Goal: Communication & Community: Answer question/provide support

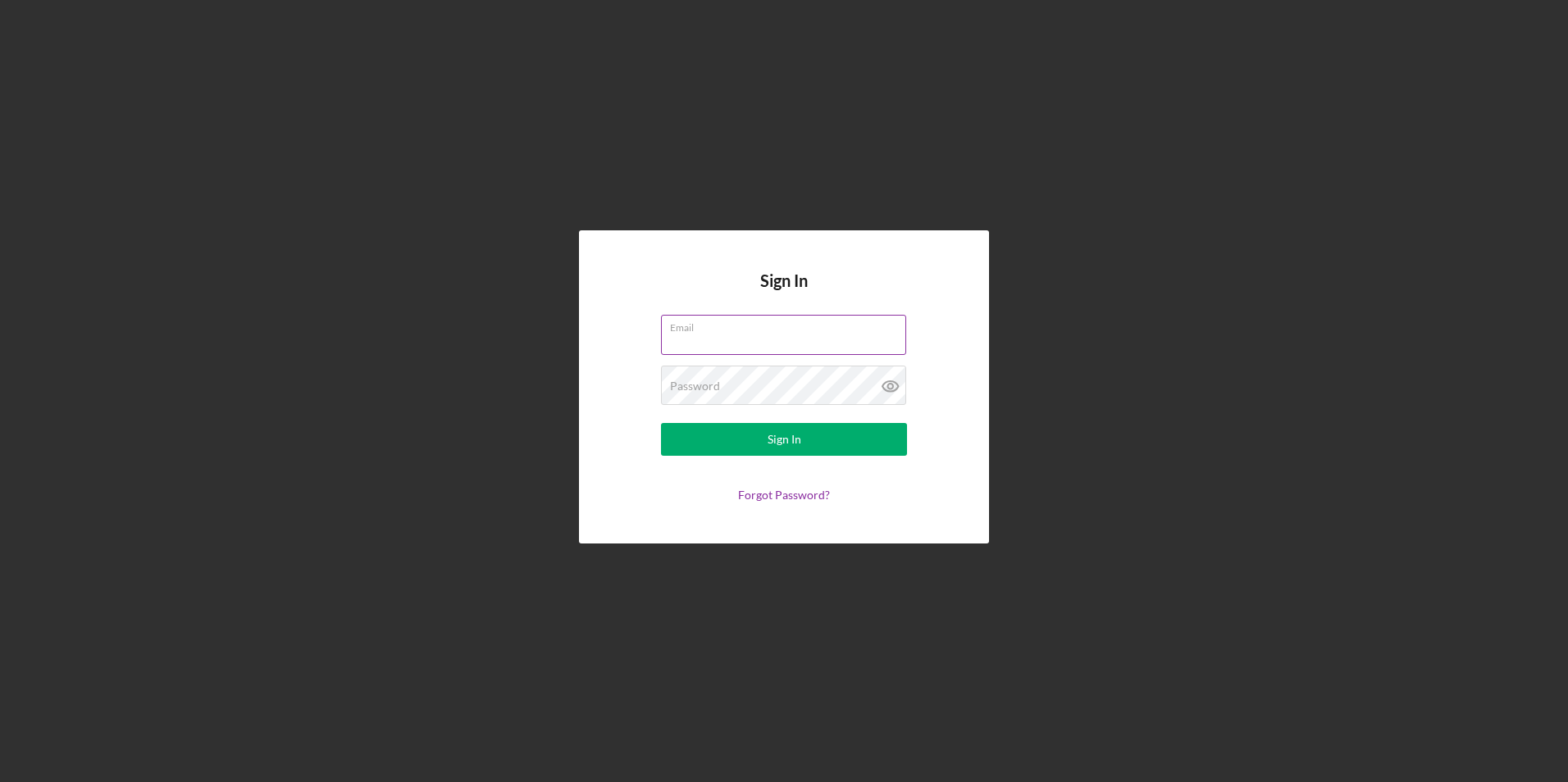
click at [710, 337] on input "Email" at bounding box center [783, 334] width 245 height 40
type input "hm@charterconcrete.com"
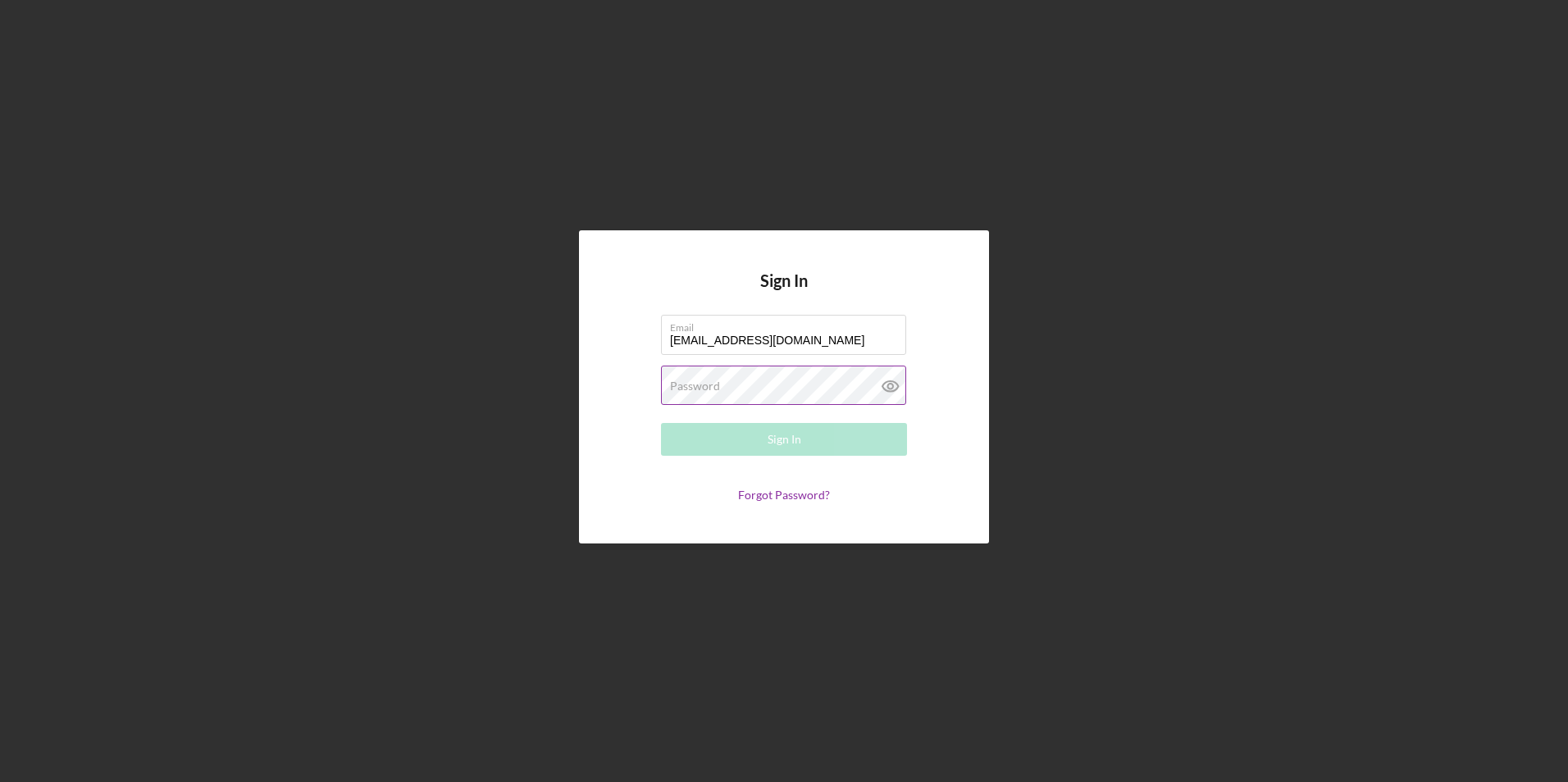
drag, startPoint x: 714, startPoint y: 381, endPoint x: 722, endPoint y: 379, distance: 8.2
click at [714, 380] on label "Password" at bounding box center [694, 386] width 50 height 14
click at [661, 423] on button "Sign In" at bounding box center [783, 439] width 246 height 33
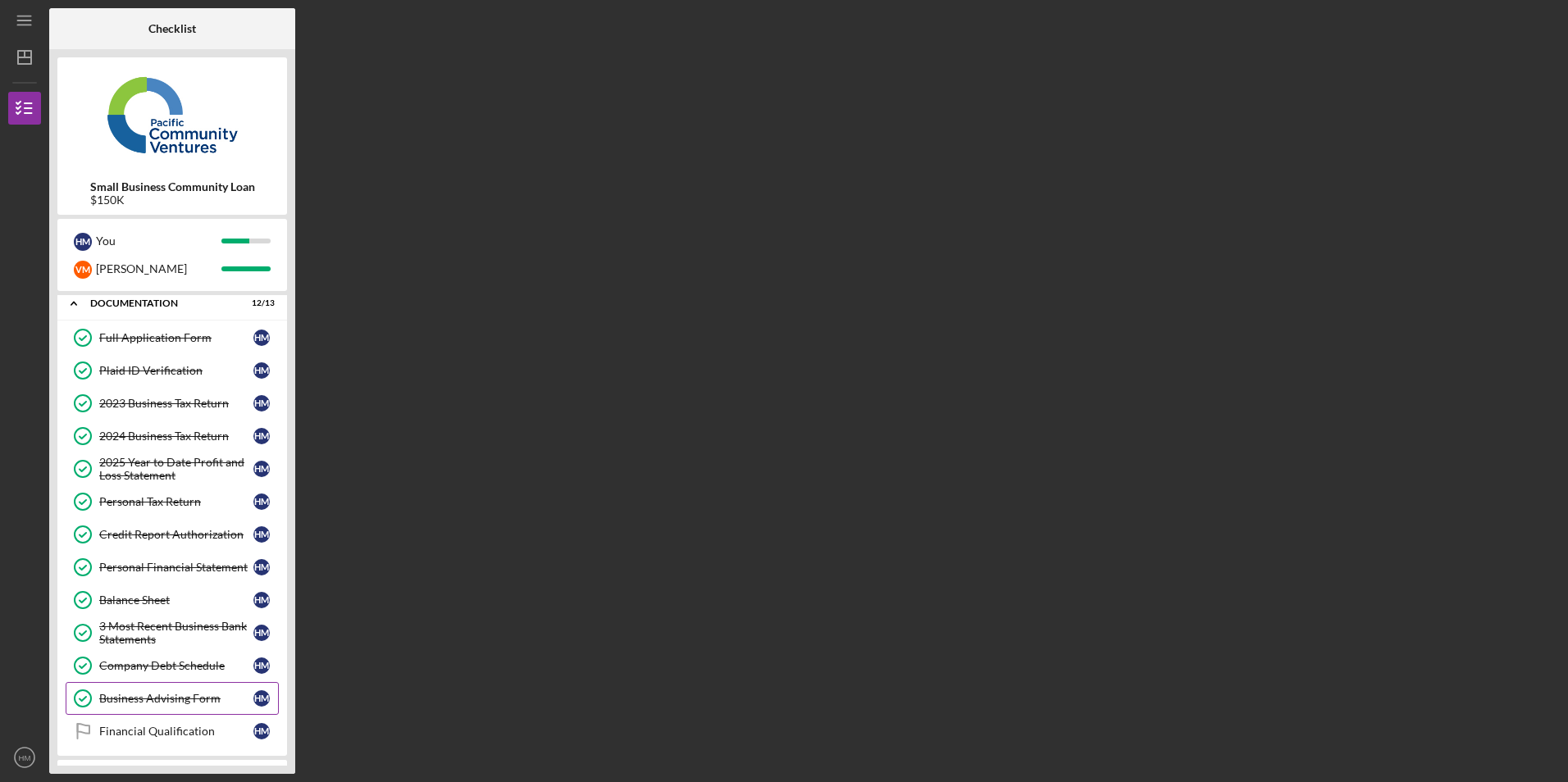
scroll to position [117, 0]
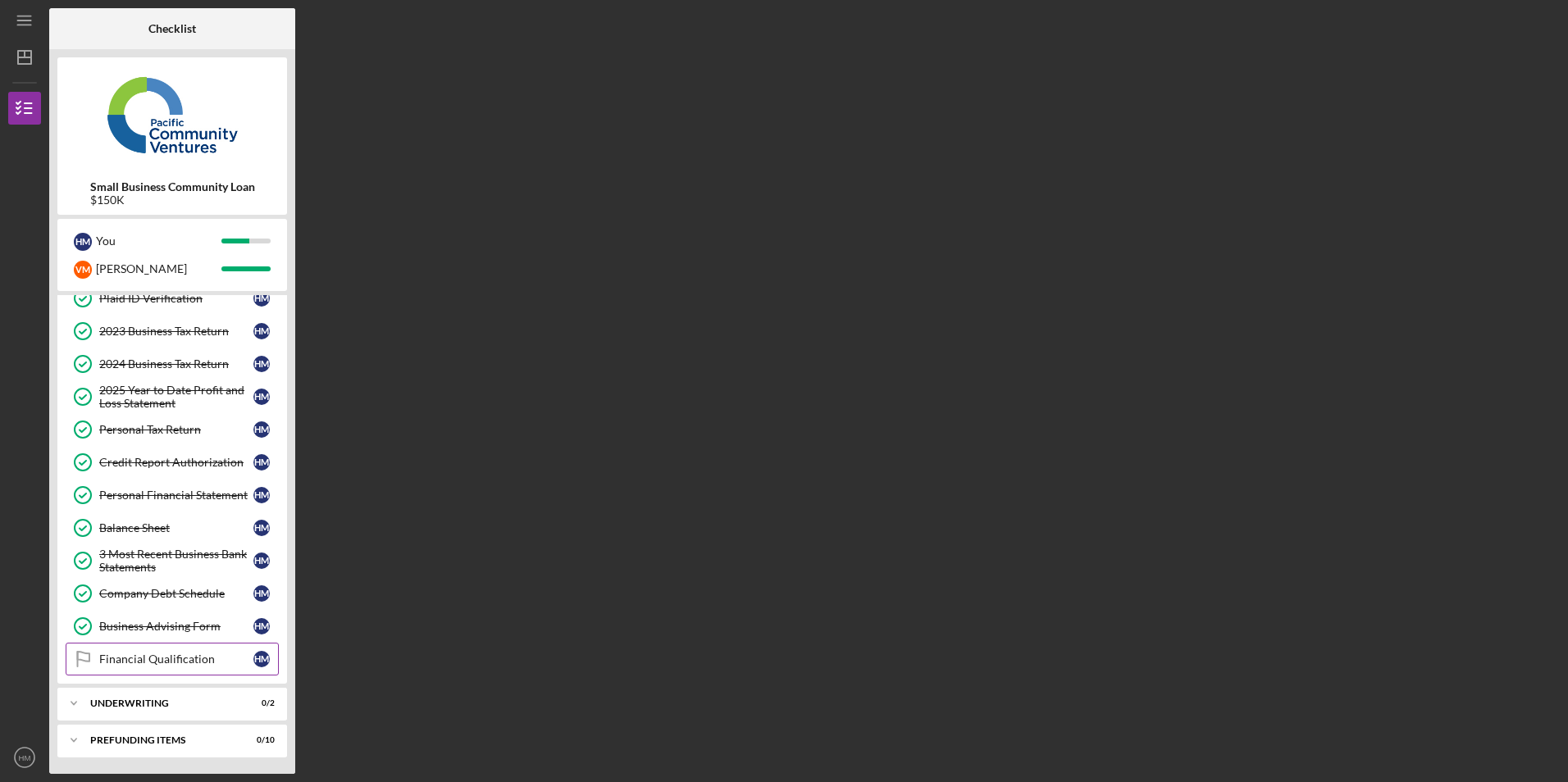
click at [188, 663] on div "Financial Qualification" at bounding box center [176, 659] width 154 height 14
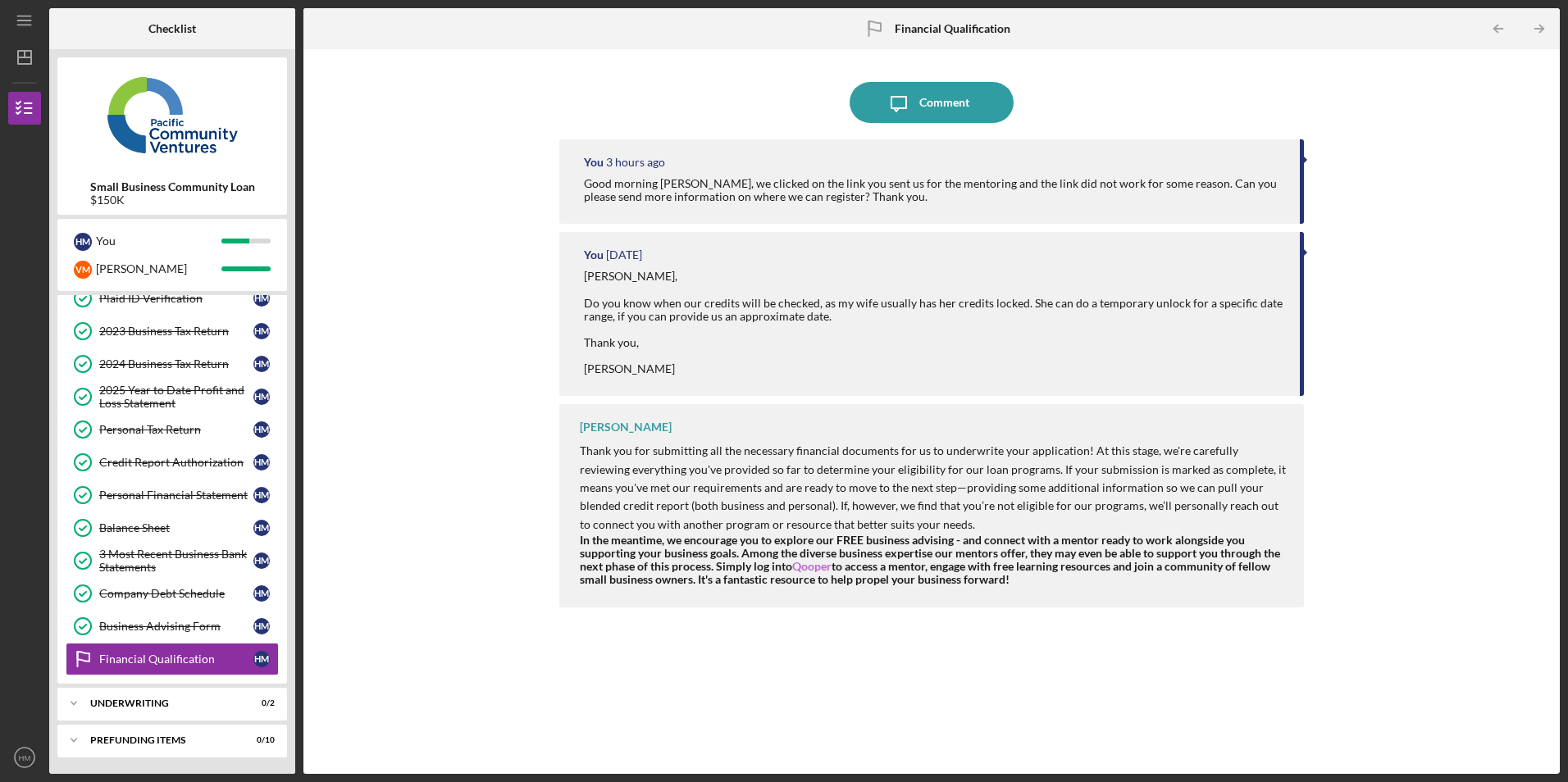
click at [805, 564] on link "Qooper" at bounding box center [811, 566] width 40 height 14
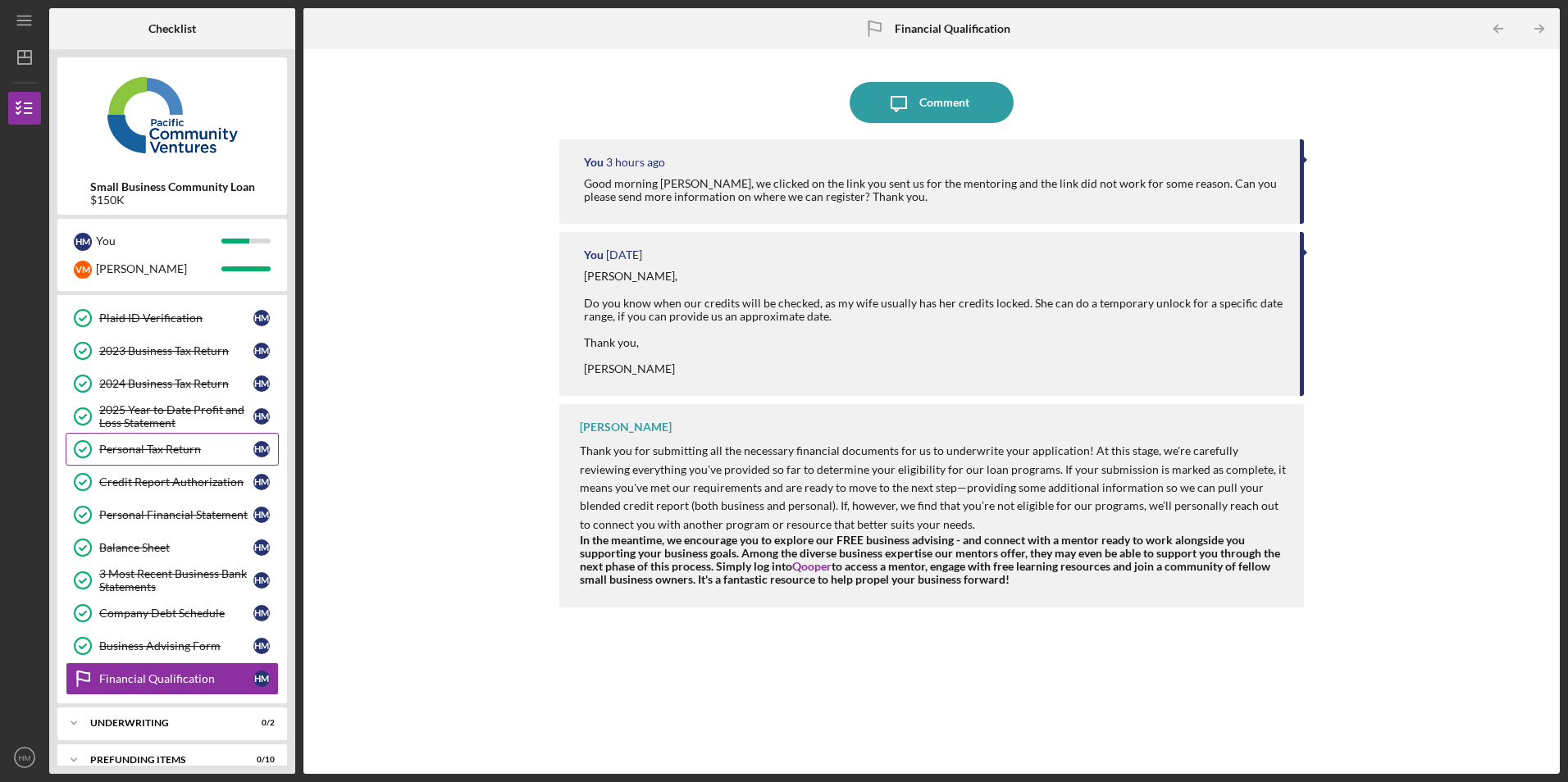
scroll to position [117, 0]
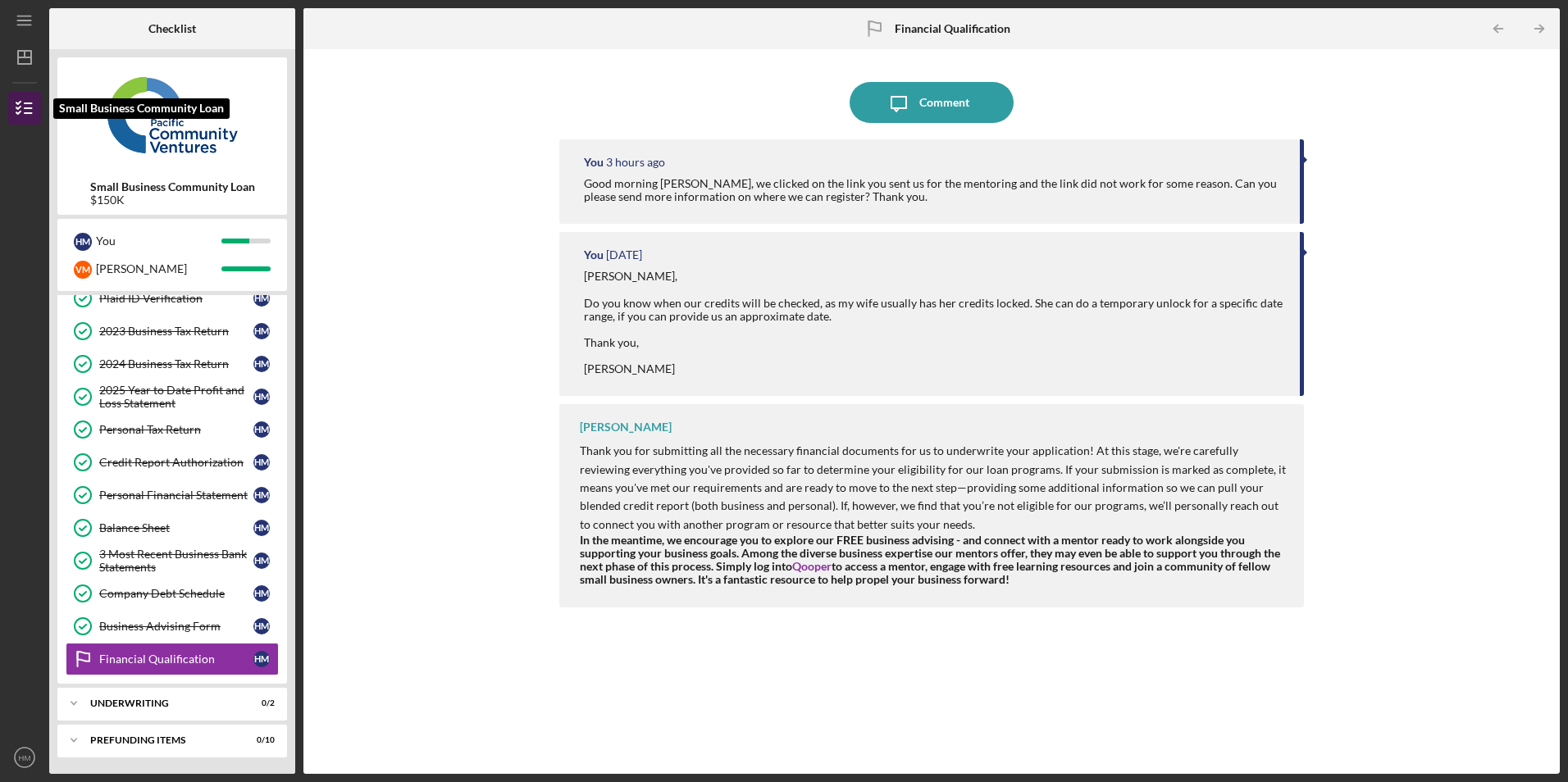
click at [19, 107] on polyline "button" at bounding box center [18, 107] width 4 height 3
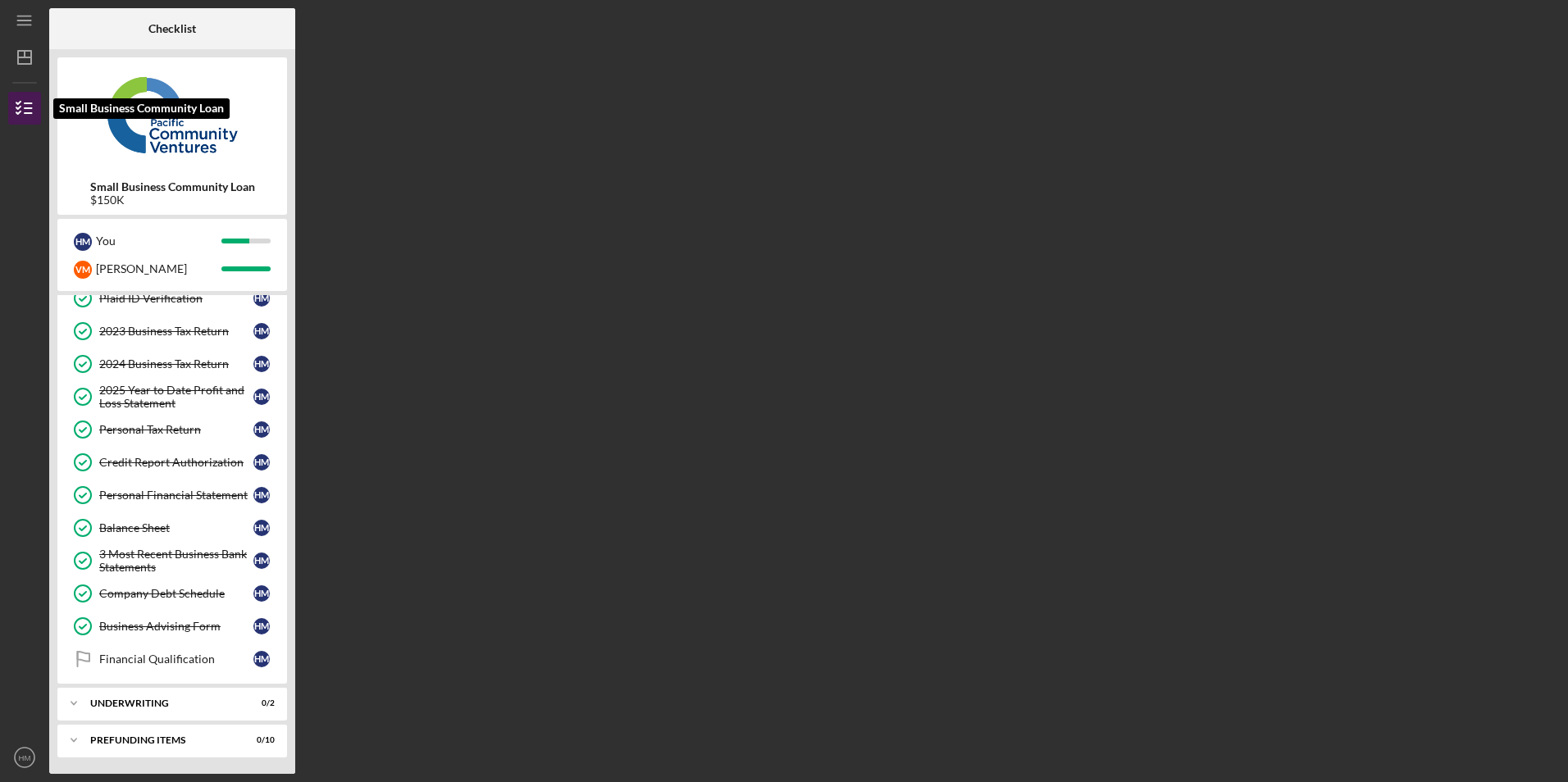
click at [19, 107] on polyline "button" at bounding box center [18, 107] width 4 height 3
click at [22, 26] on icon "Icon/Menu" at bounding box center [25, 21] width 37 height 37
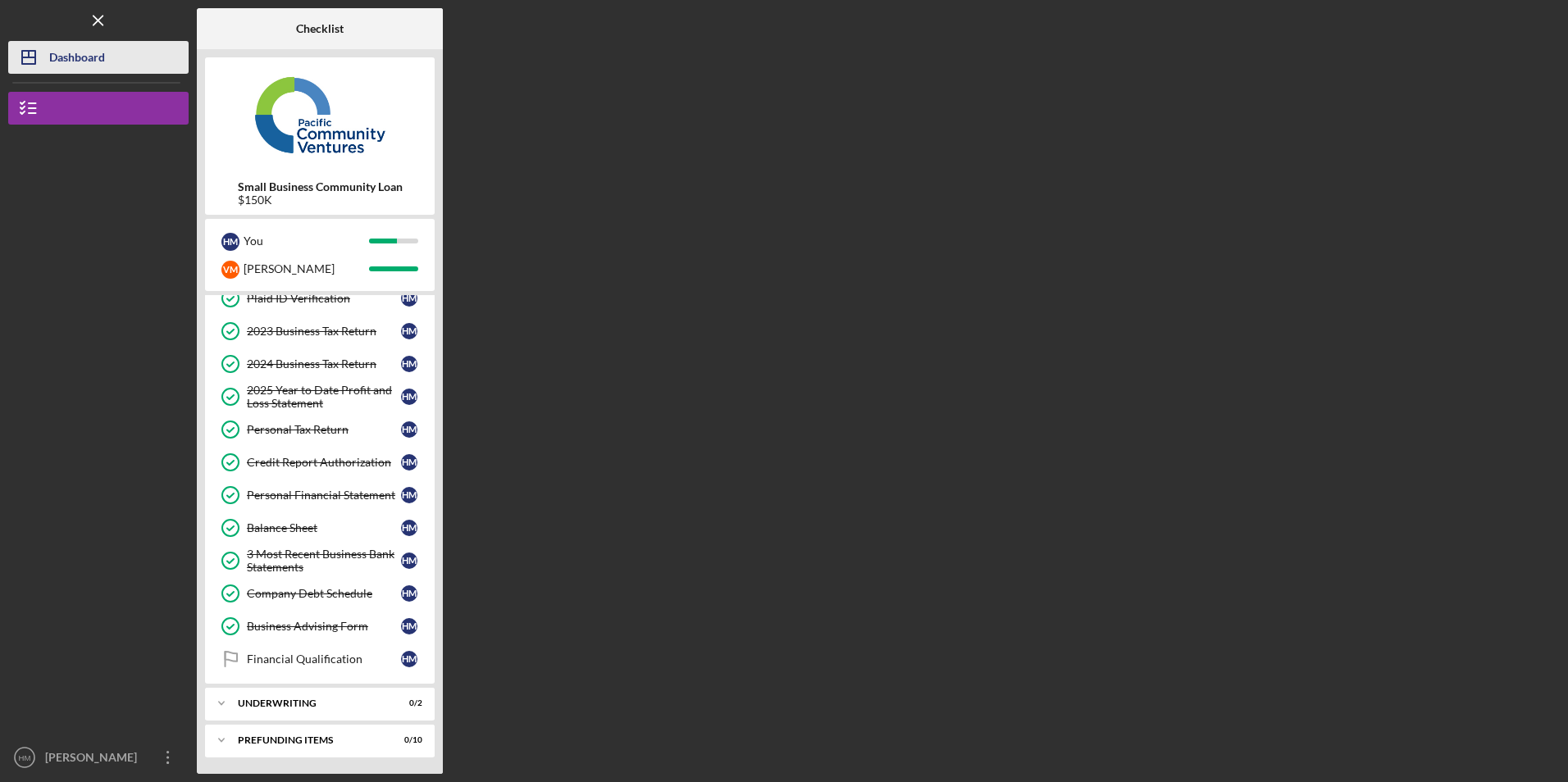
click at [28, 60] on icon "Icon/Dashboard" at bounding box center [29, 57] width 41 height 41
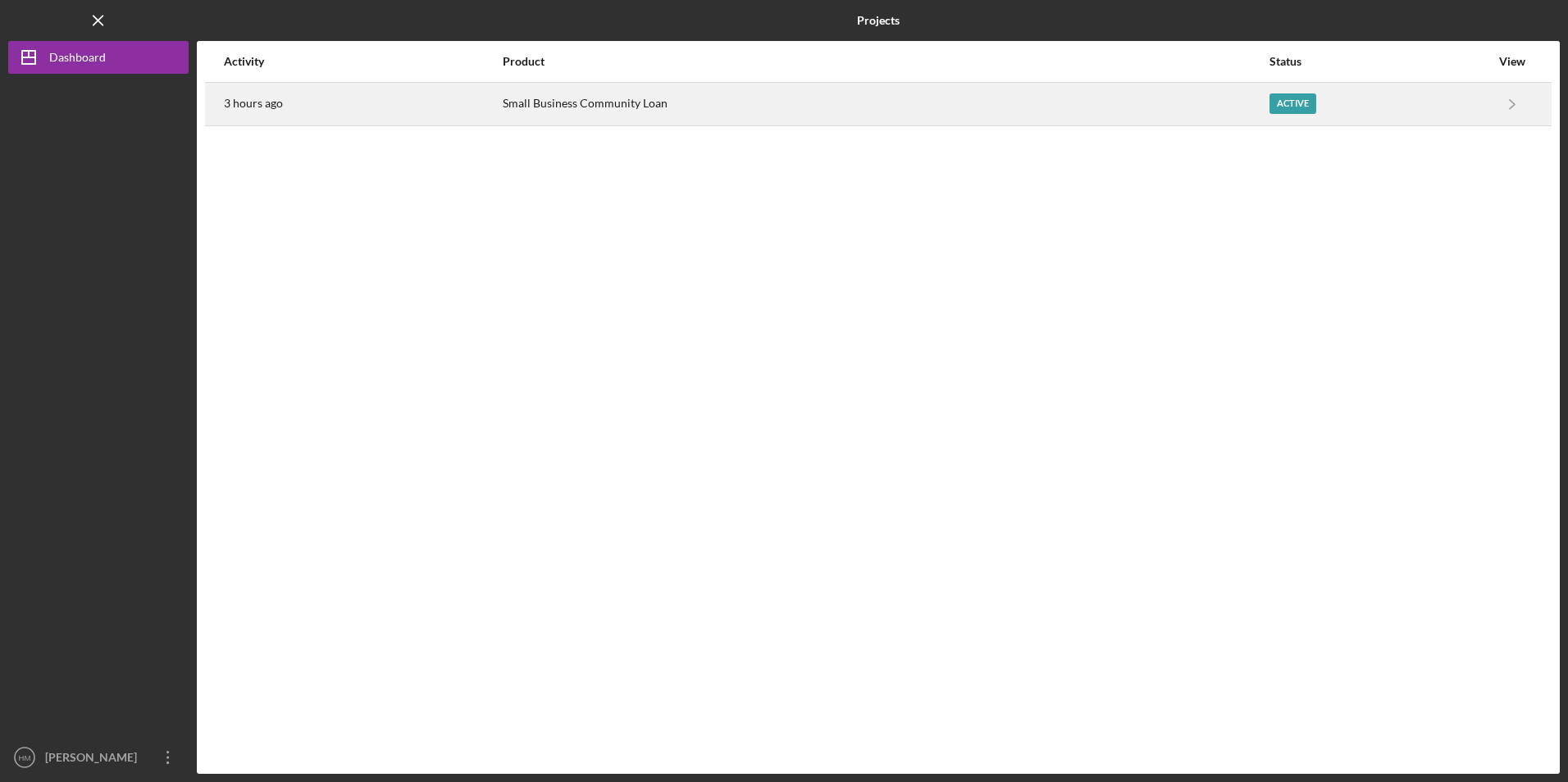
click at [651, 84] on div "Small Business Community Loan" at bounding box center [885, 104] width 764 height 41
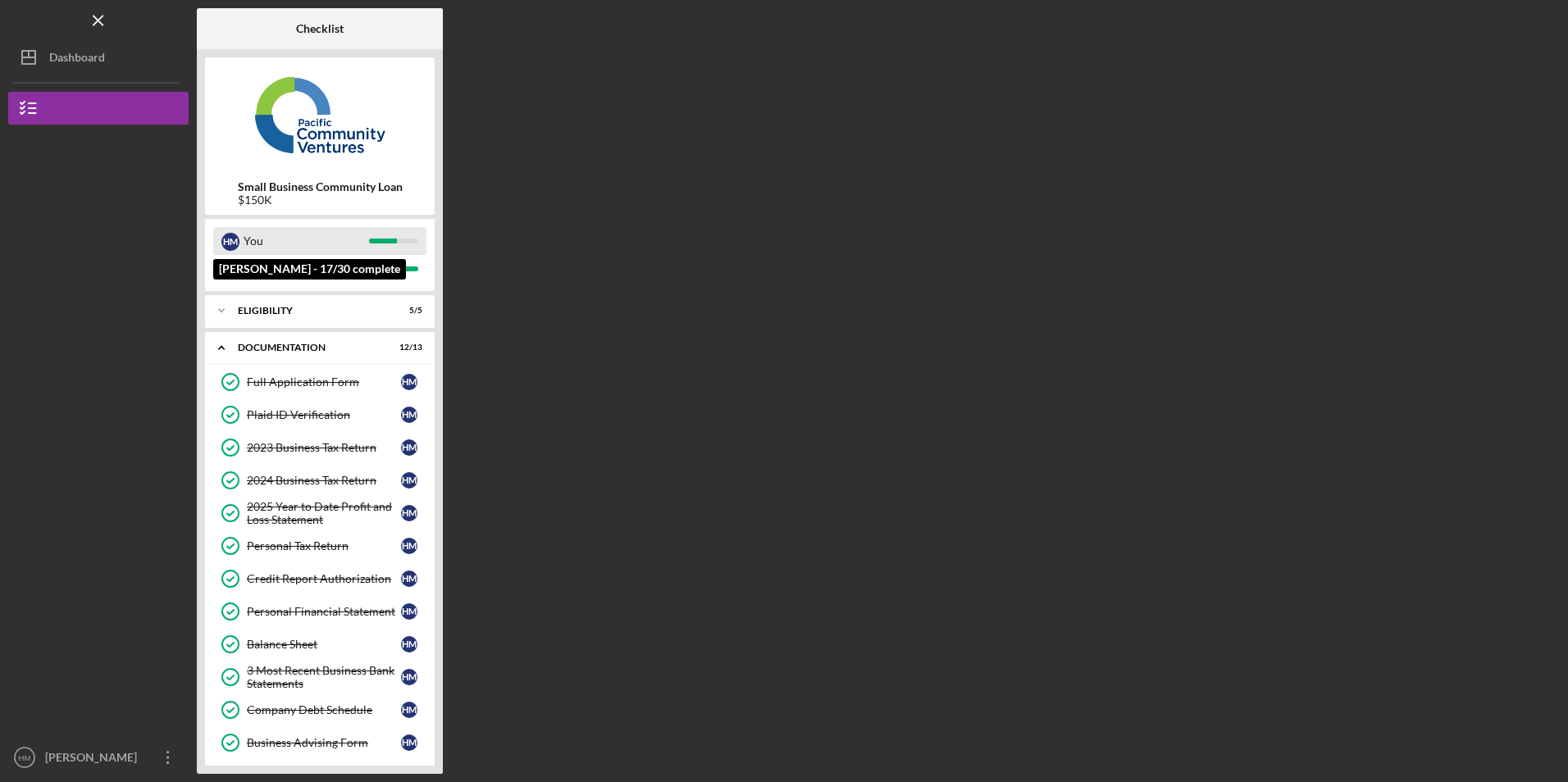
click at [389, 245] on div "H M You" at bounding box center [319, 241] width 213 height 28
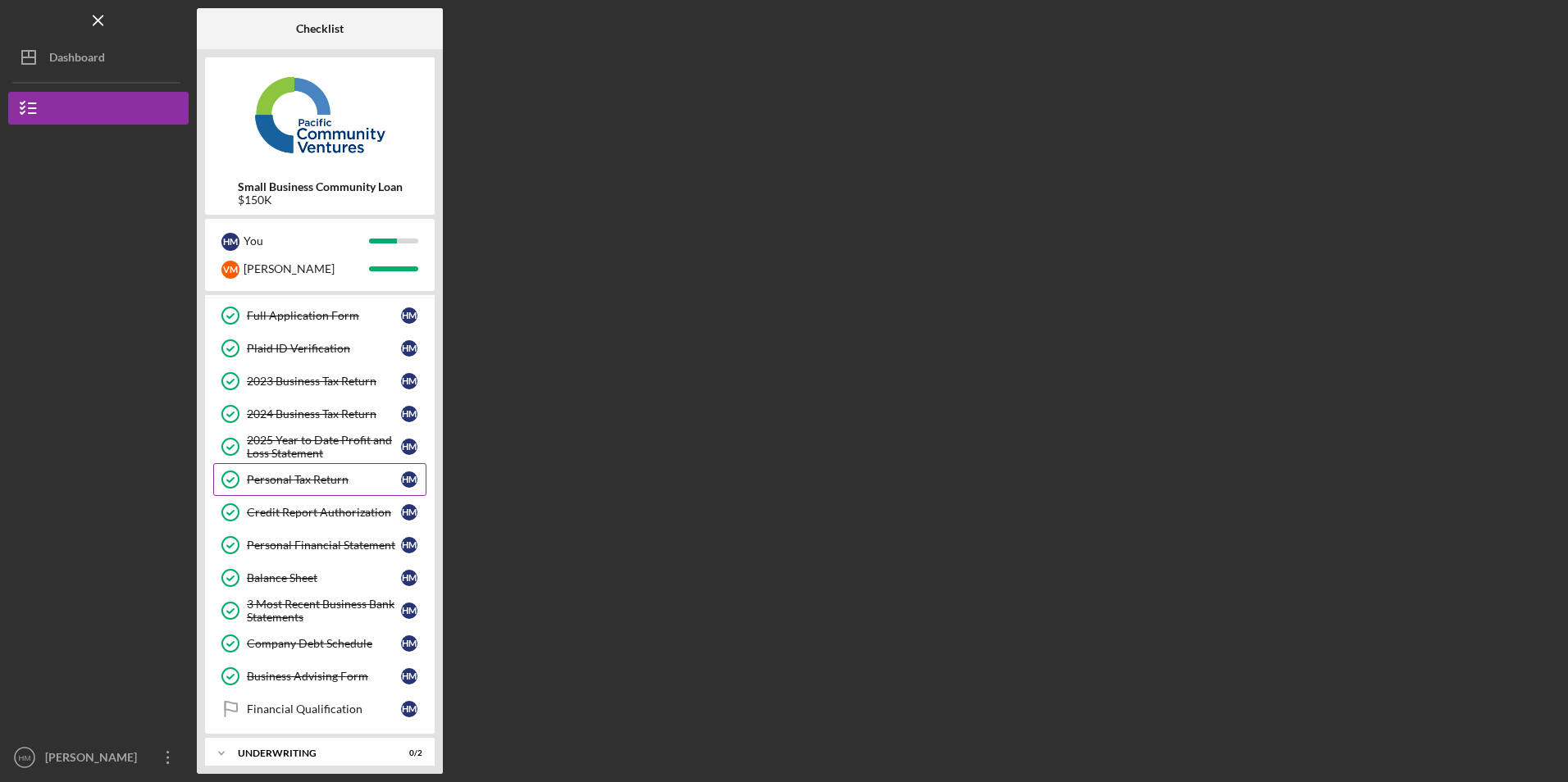
scroll to position [117, 0]
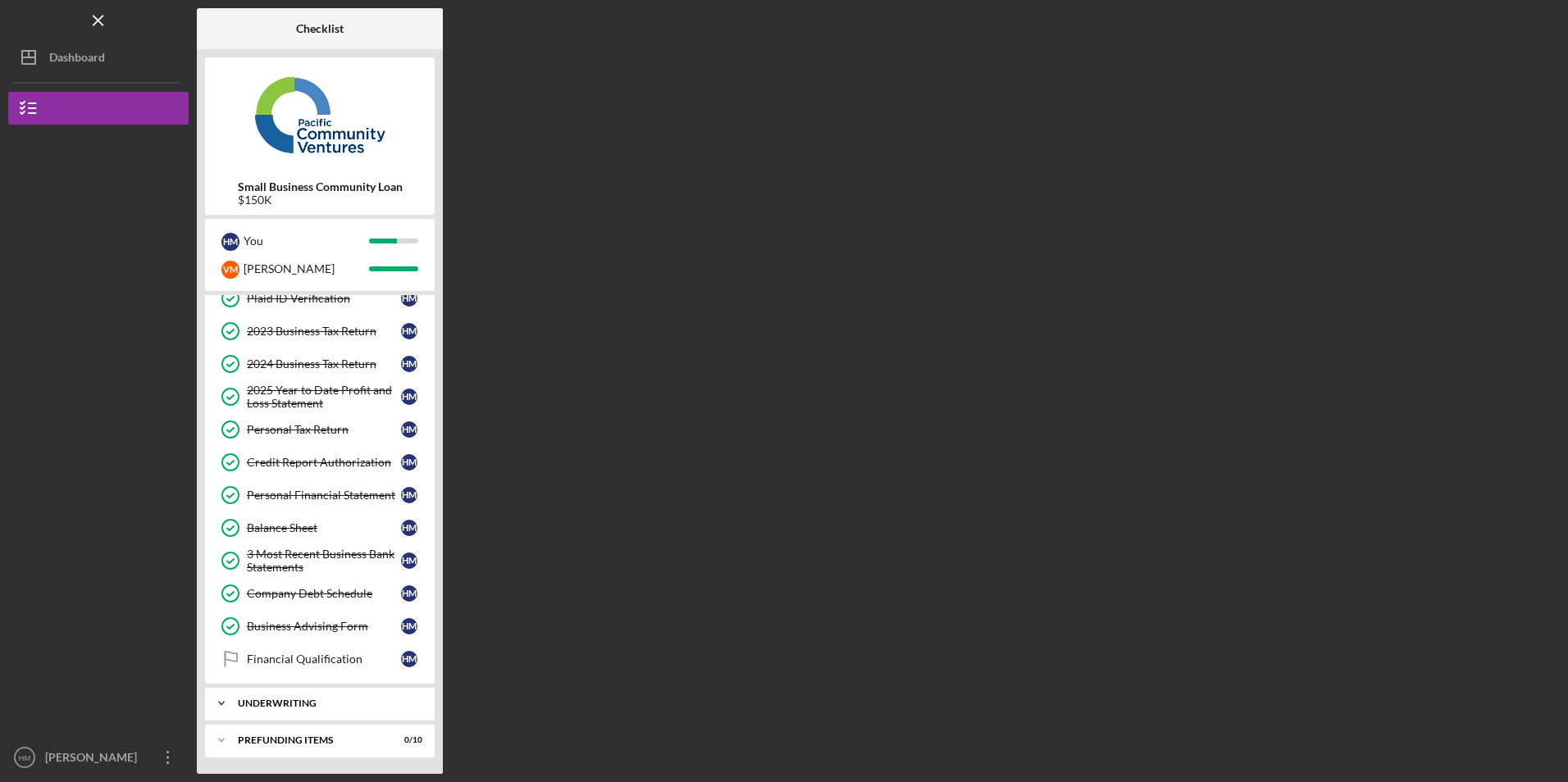
click at [309, 709] on div "Icon/Expander Underwriting 0 / 2" at bounding box center [320, 703] width 230 height 33
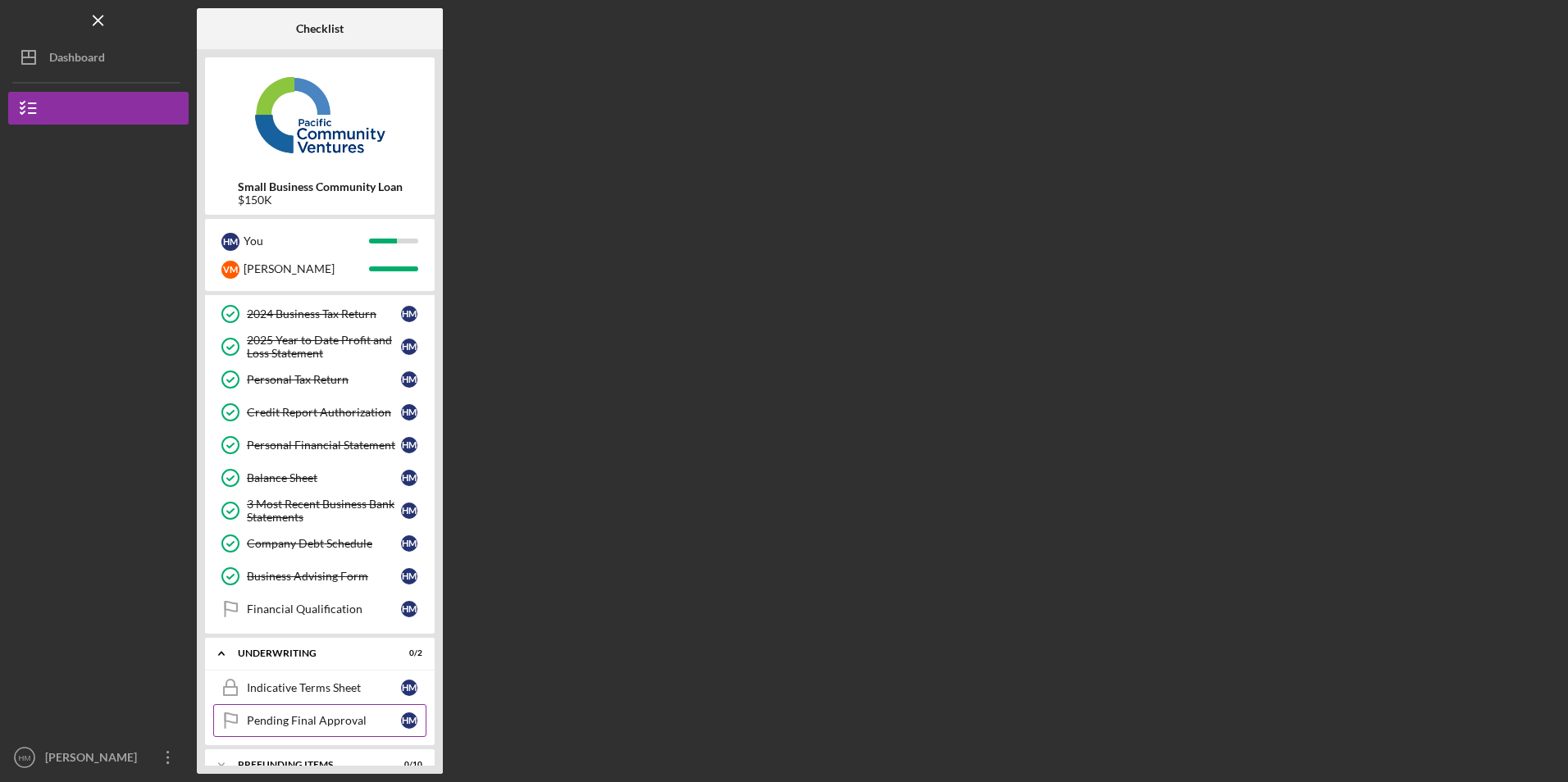
scroll to position [191, 0]
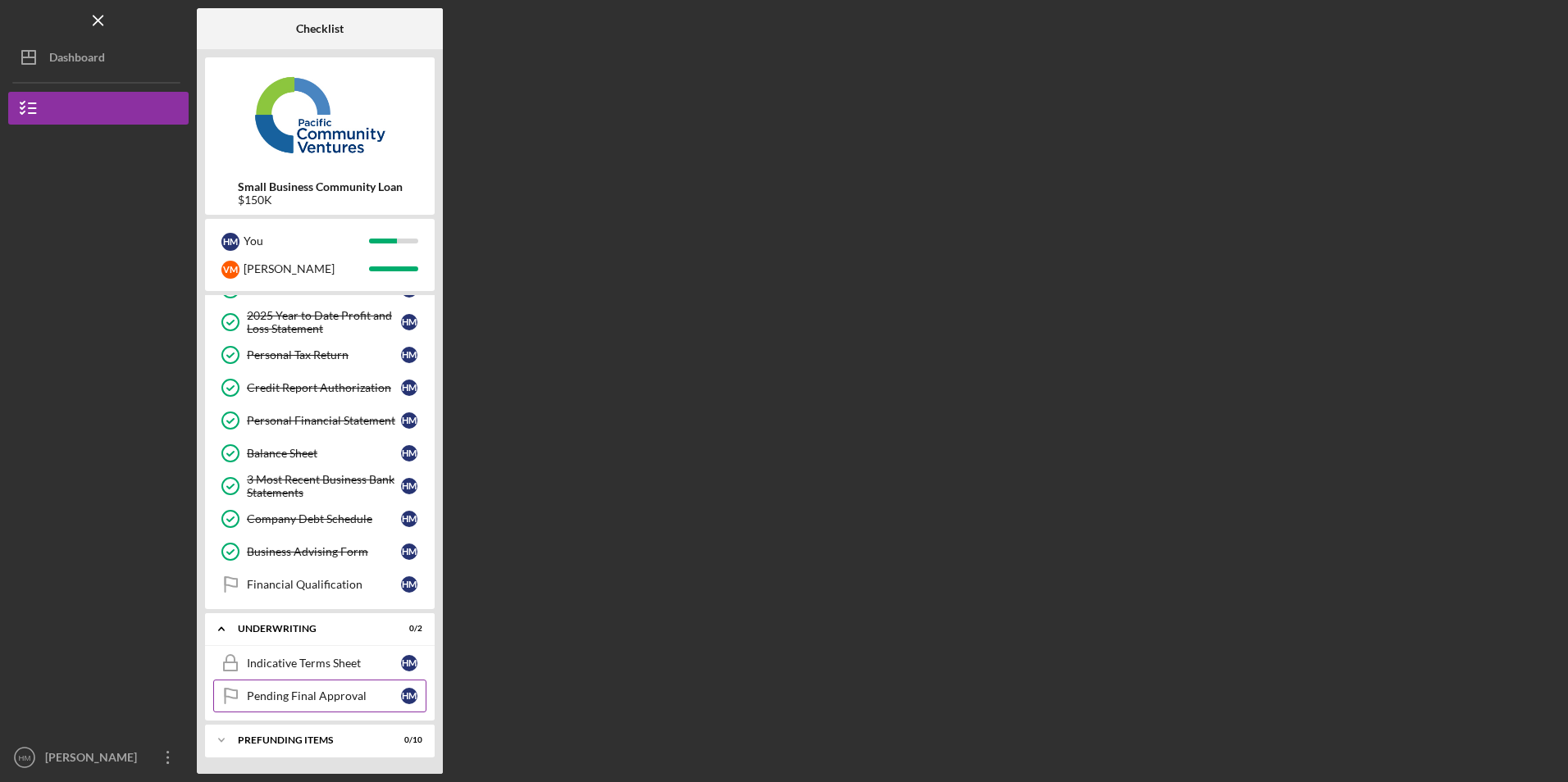
click at [315, 700] on div "Pending Final Approval" at bounding box center [324, 696] width 154 height 14
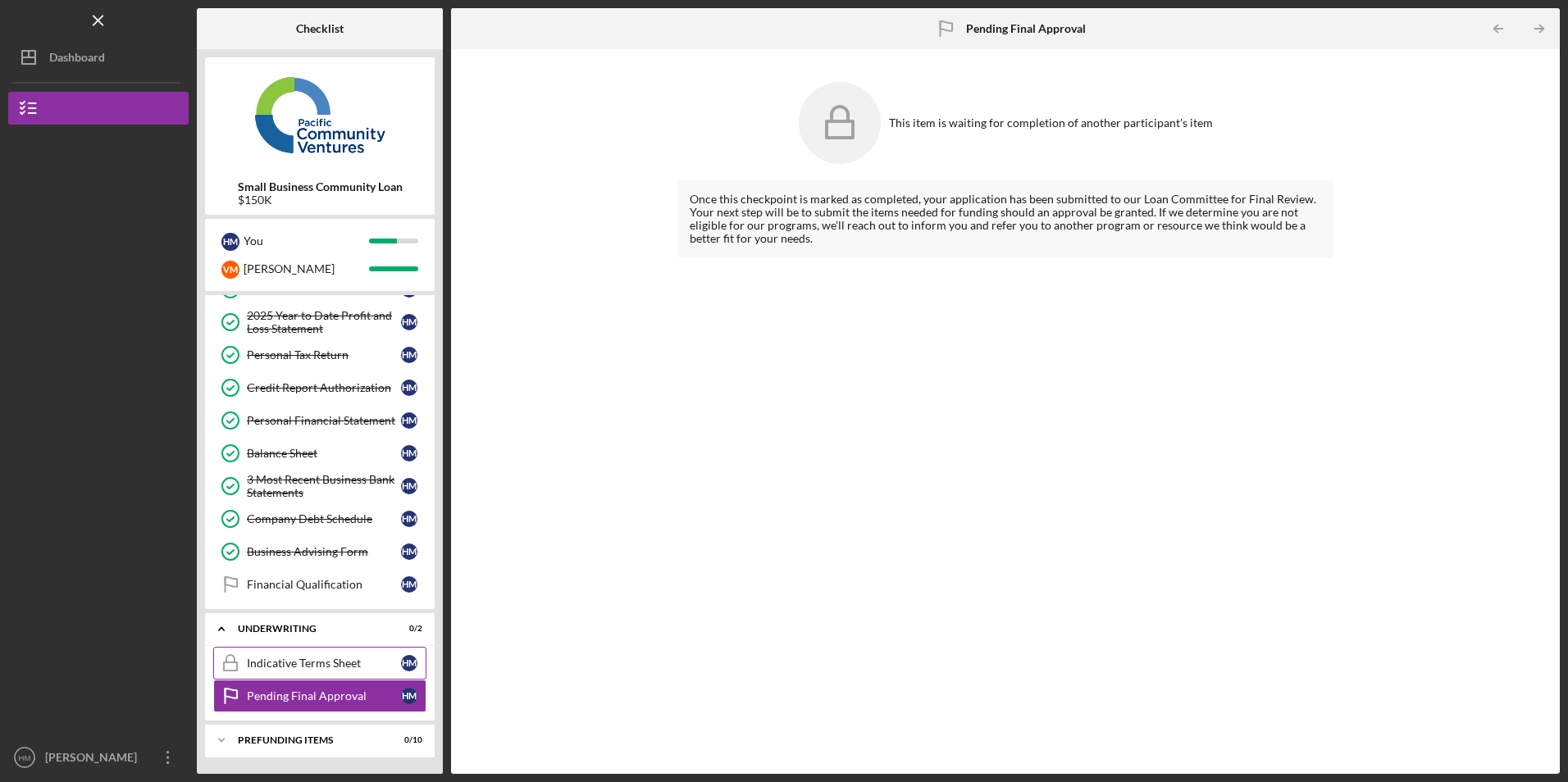
click at [318, 663] on div "Indicative Terms Sheet" at bounding box center [324, 663] width 154 height 14
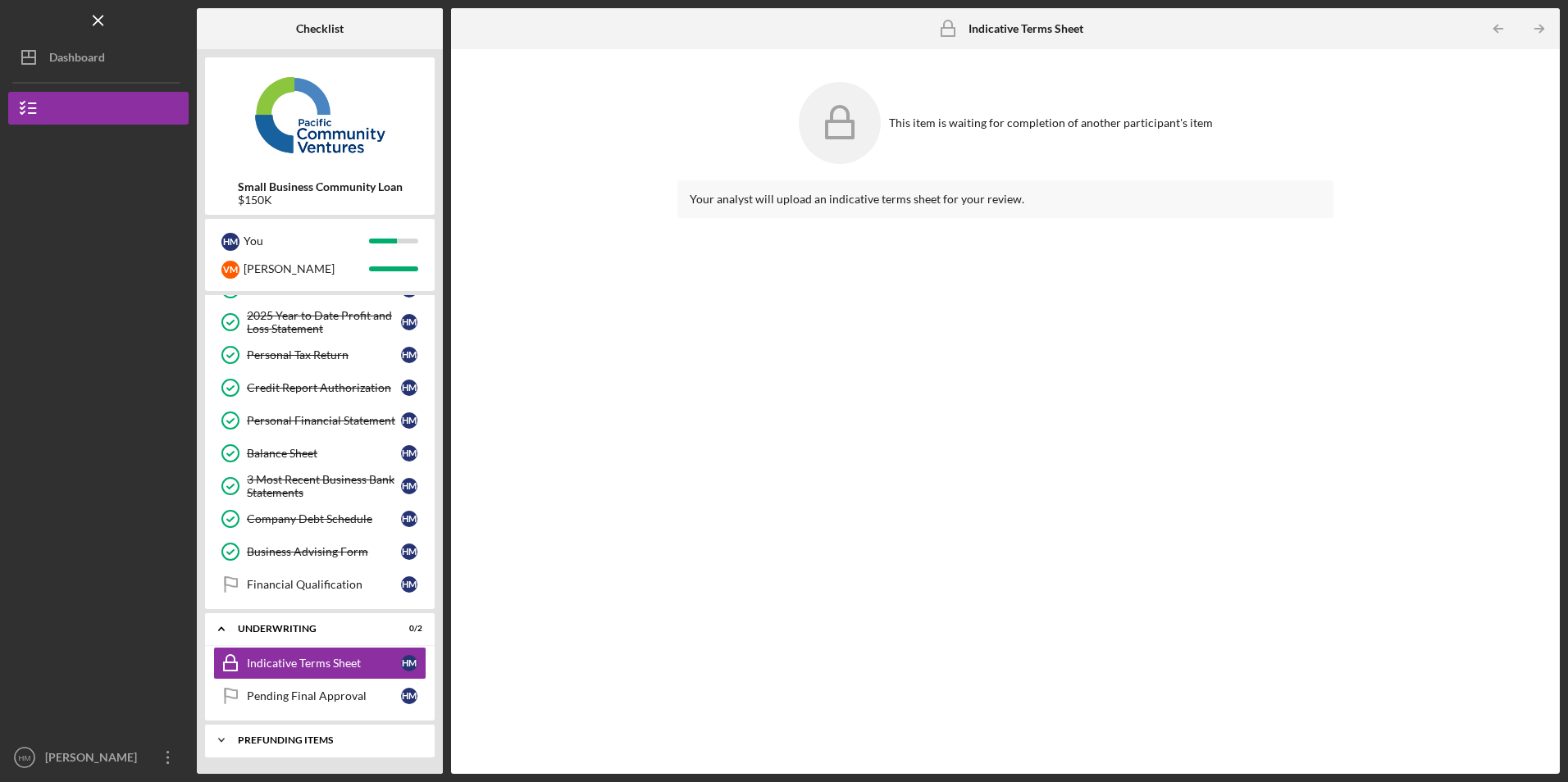
click at [325, 744] on div "Prefunding Items" at bounding box center [325, 740] width 177 height 10
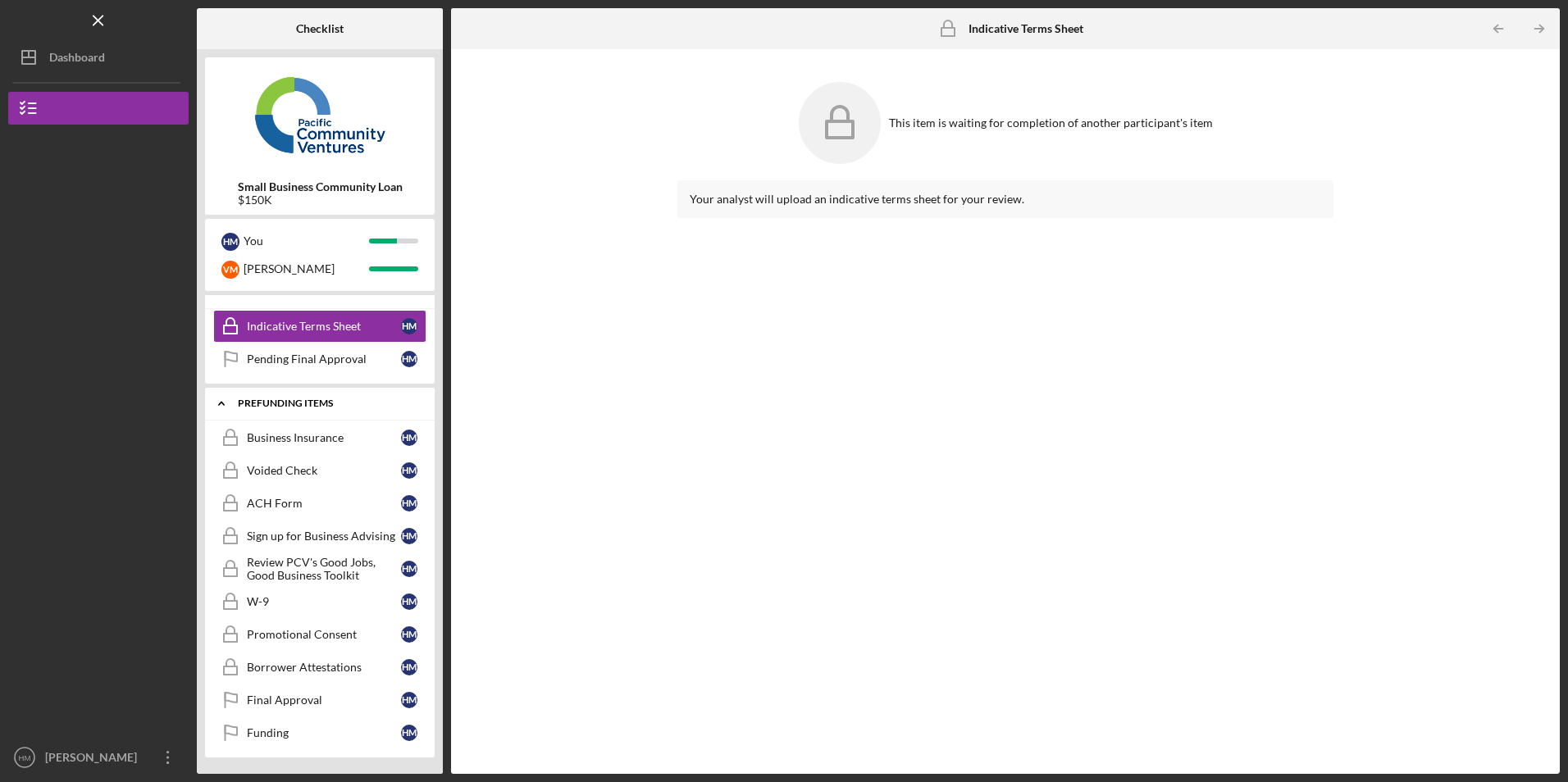
click at [226, 405] on icon "Icon/Expander" at bounding box center [221, 403] width 33 height 33
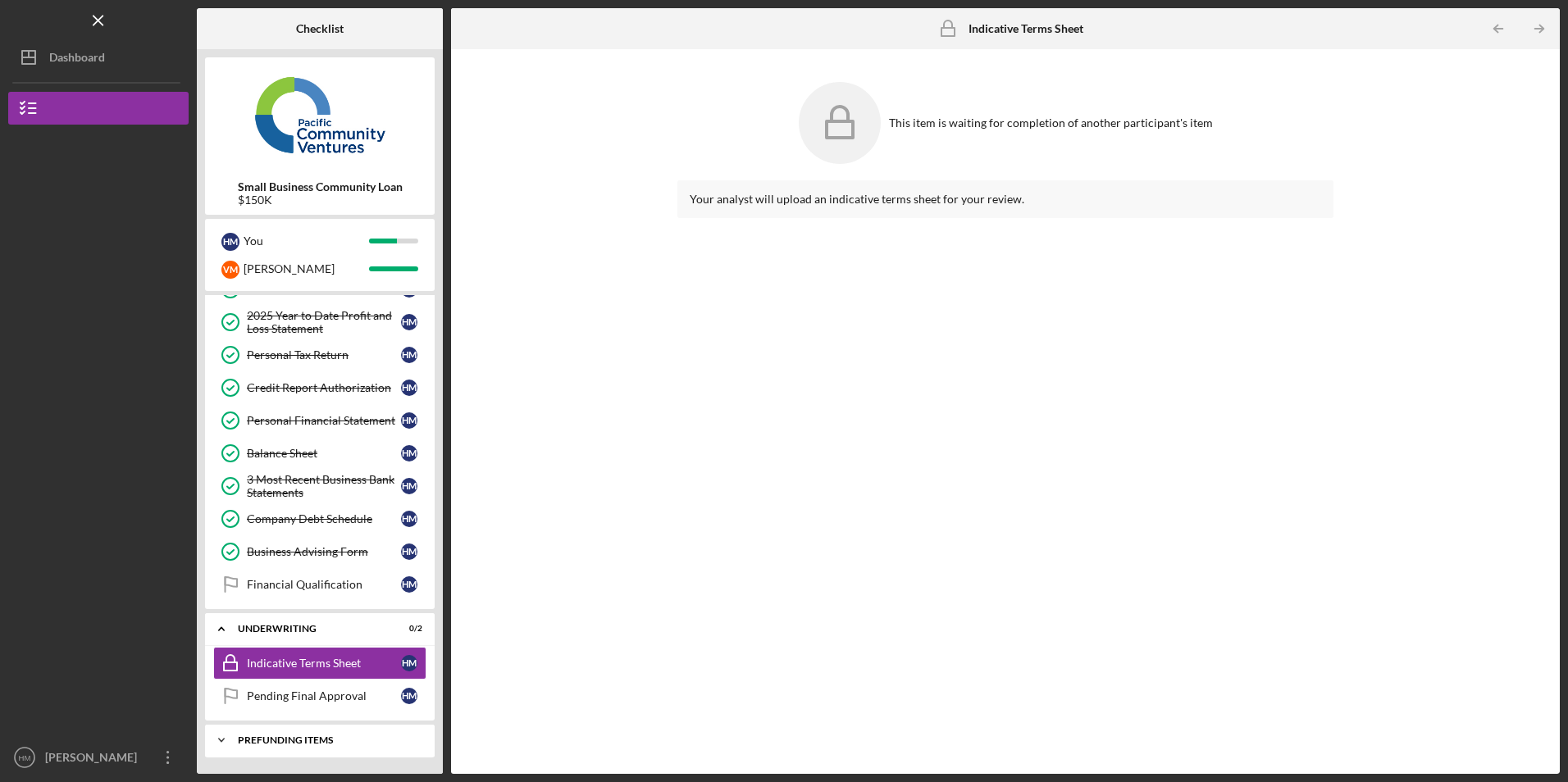
scroll to position [191, 0]
click at [333, 733] on div "Icon/Expander Prefunding Items 0 / 10" at bounding box center [320, 740] width 230 height 33
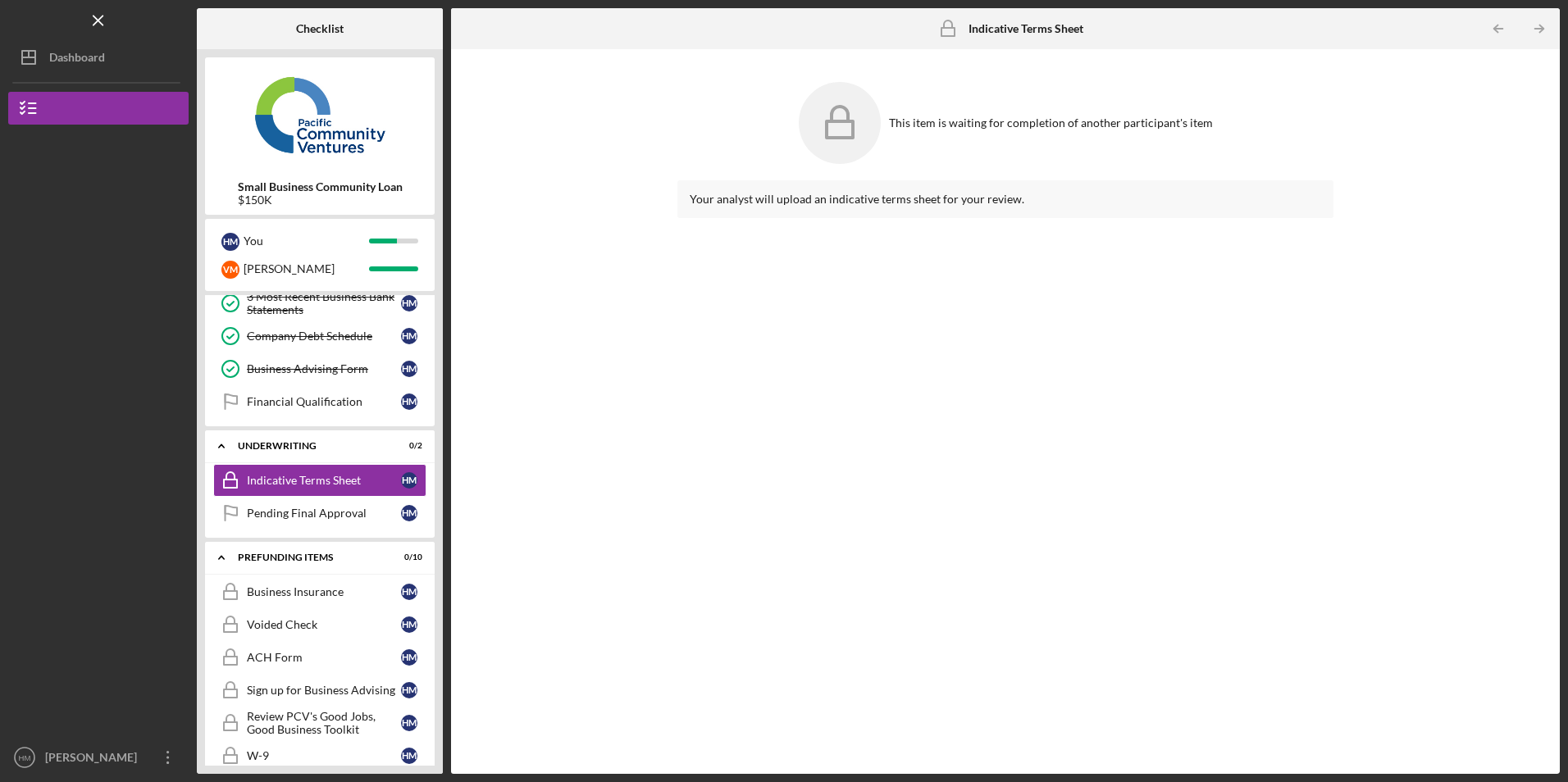
scroll to position [528, 0]
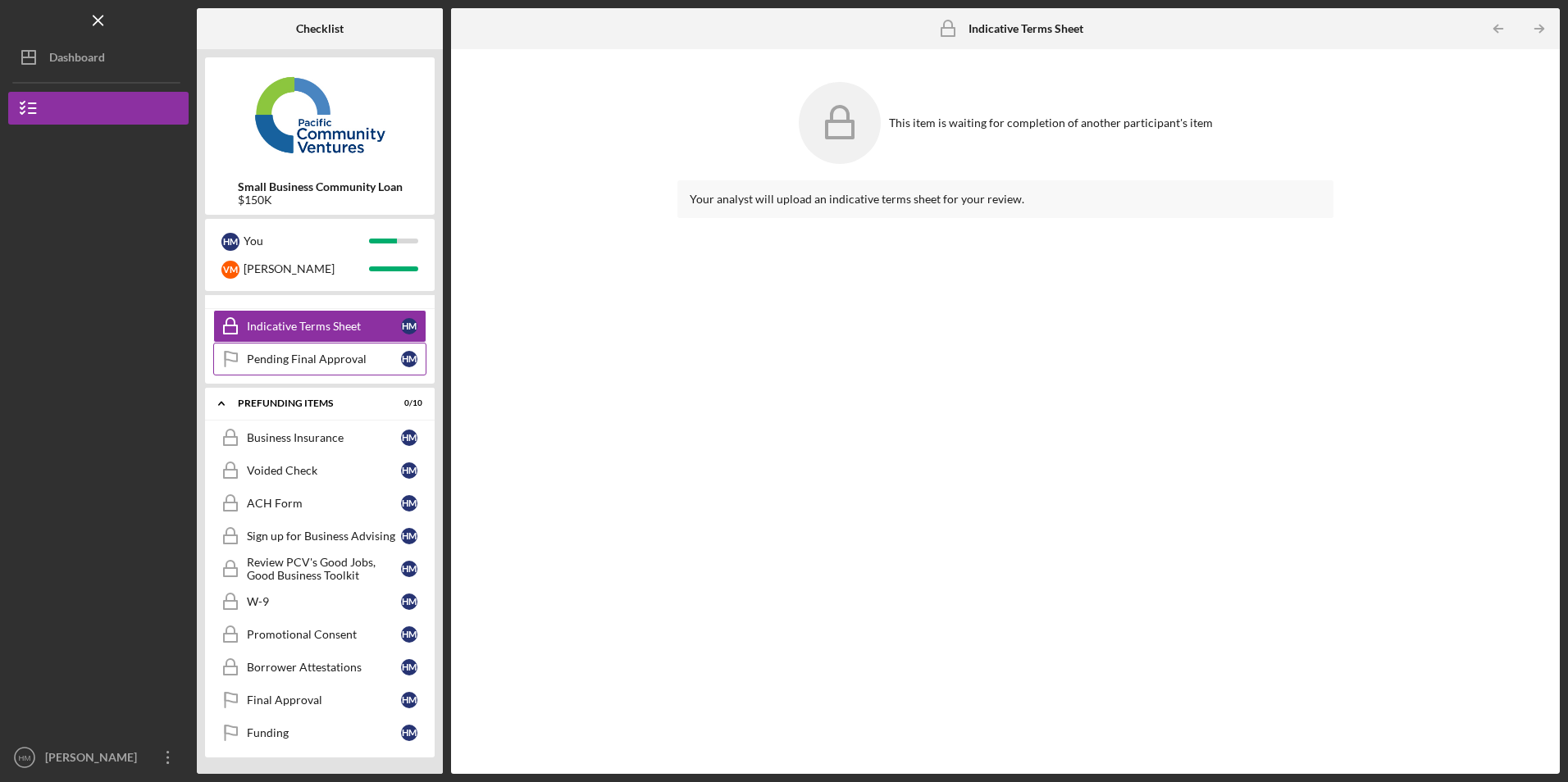
click at [314, 360] on div "Pending Final Approval" at bounding box center [324, 359] width 154 height 14
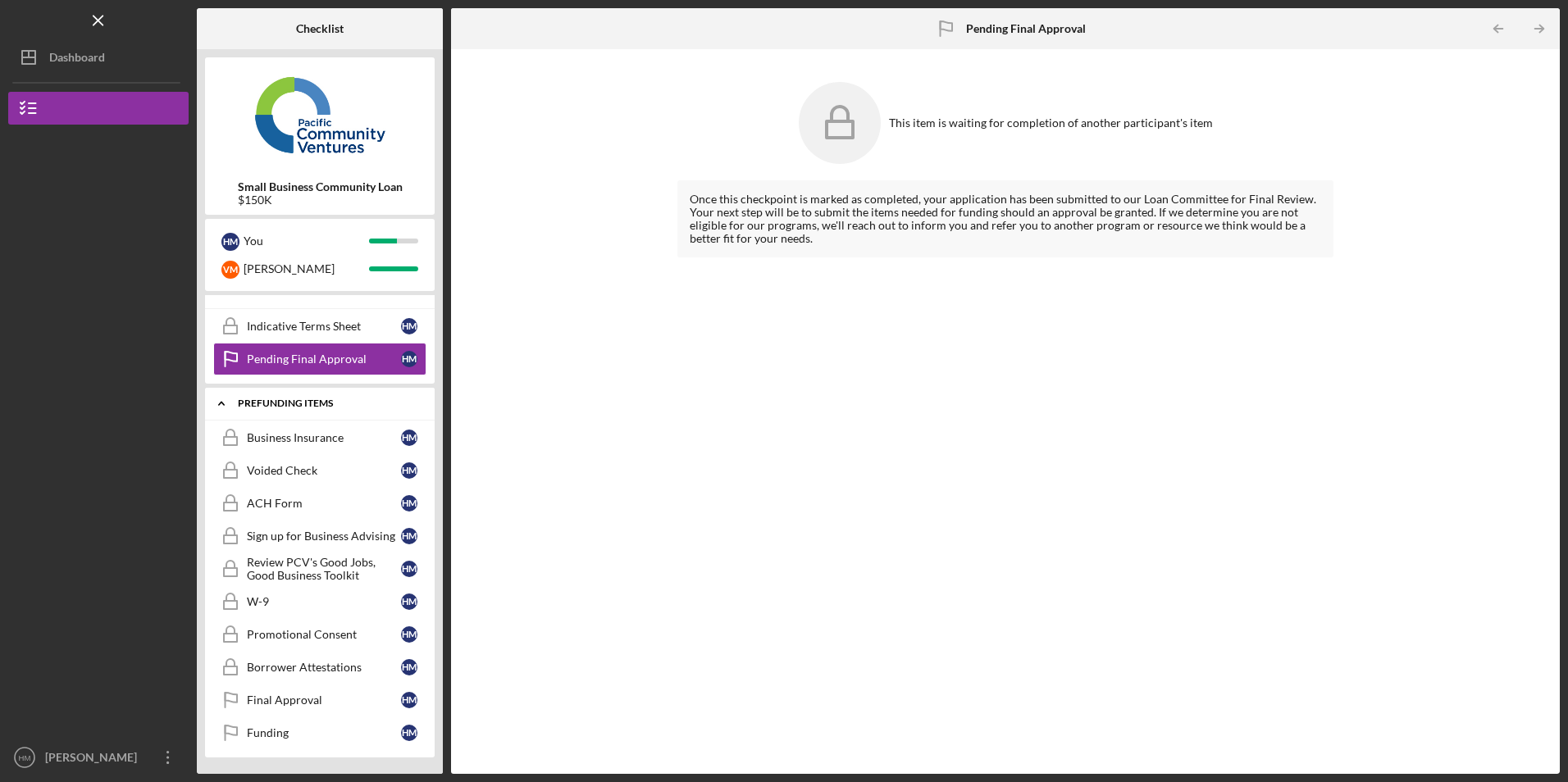
click at [223, 400] on icon "Icon/Expander" at bounding box center [221, 403] width 33 height 33
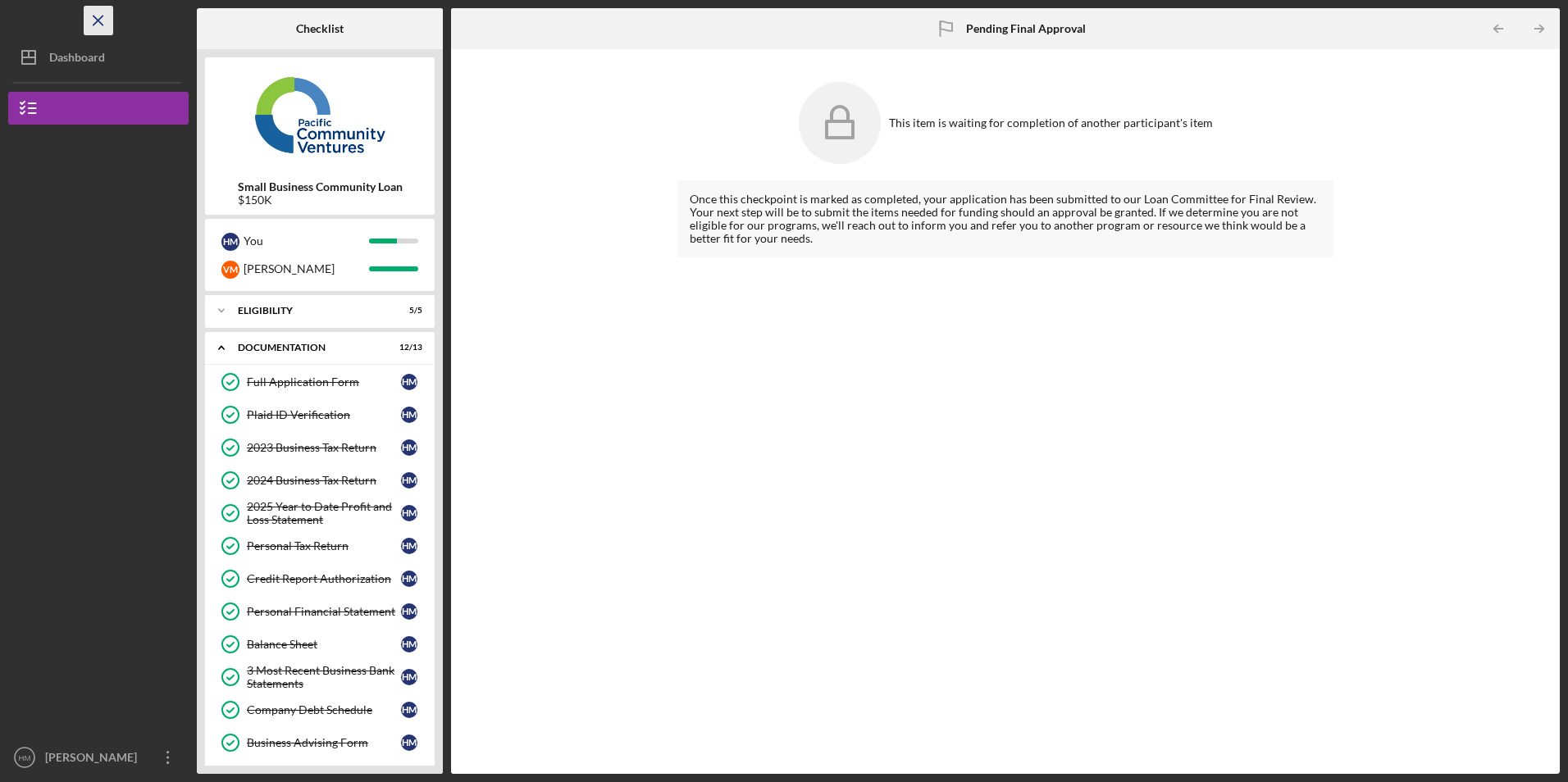
click at [95, 24] on line "button" at bounding box center [98, 19] width 9 height 9
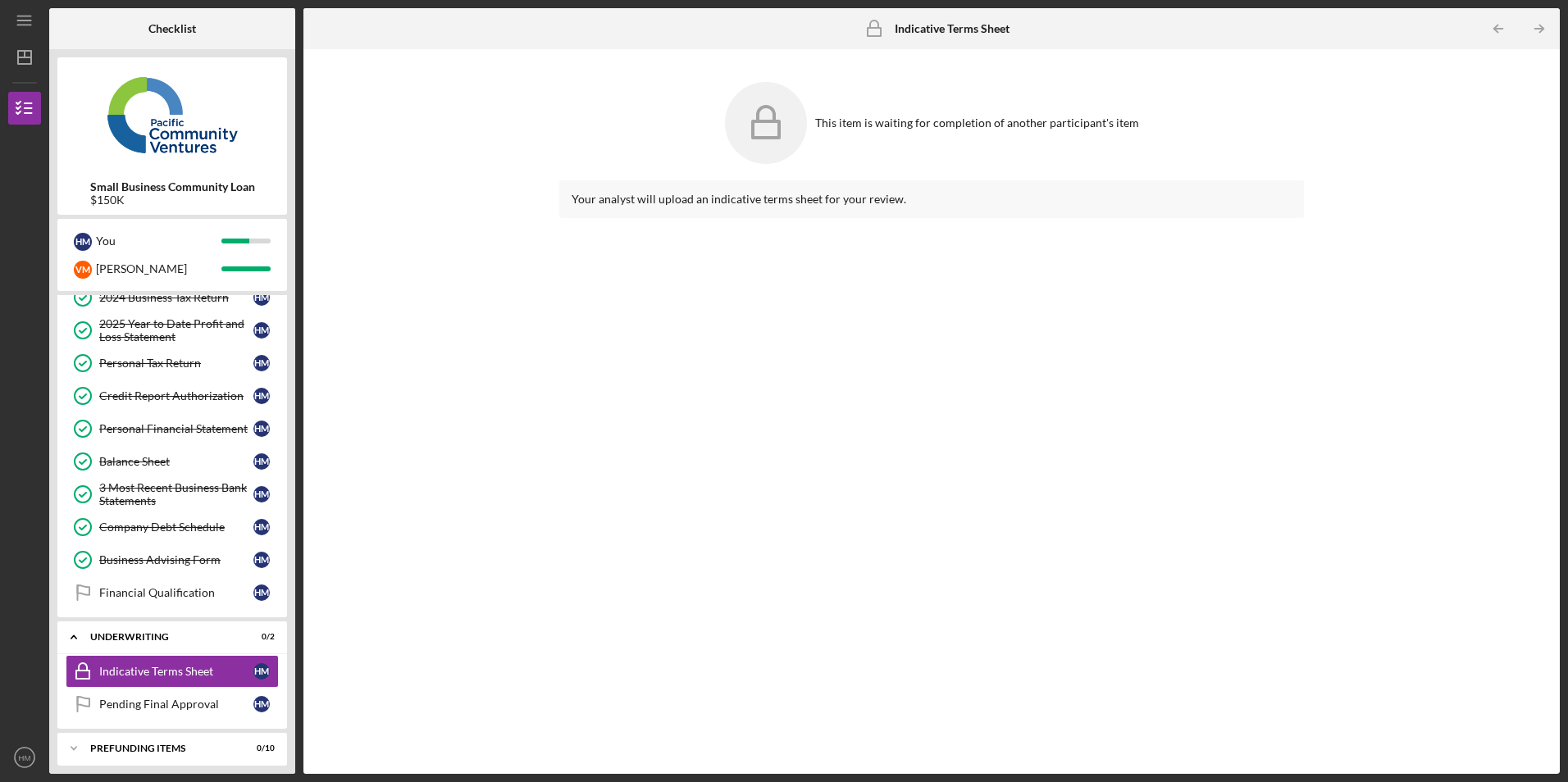
scroll to position [191, 0]
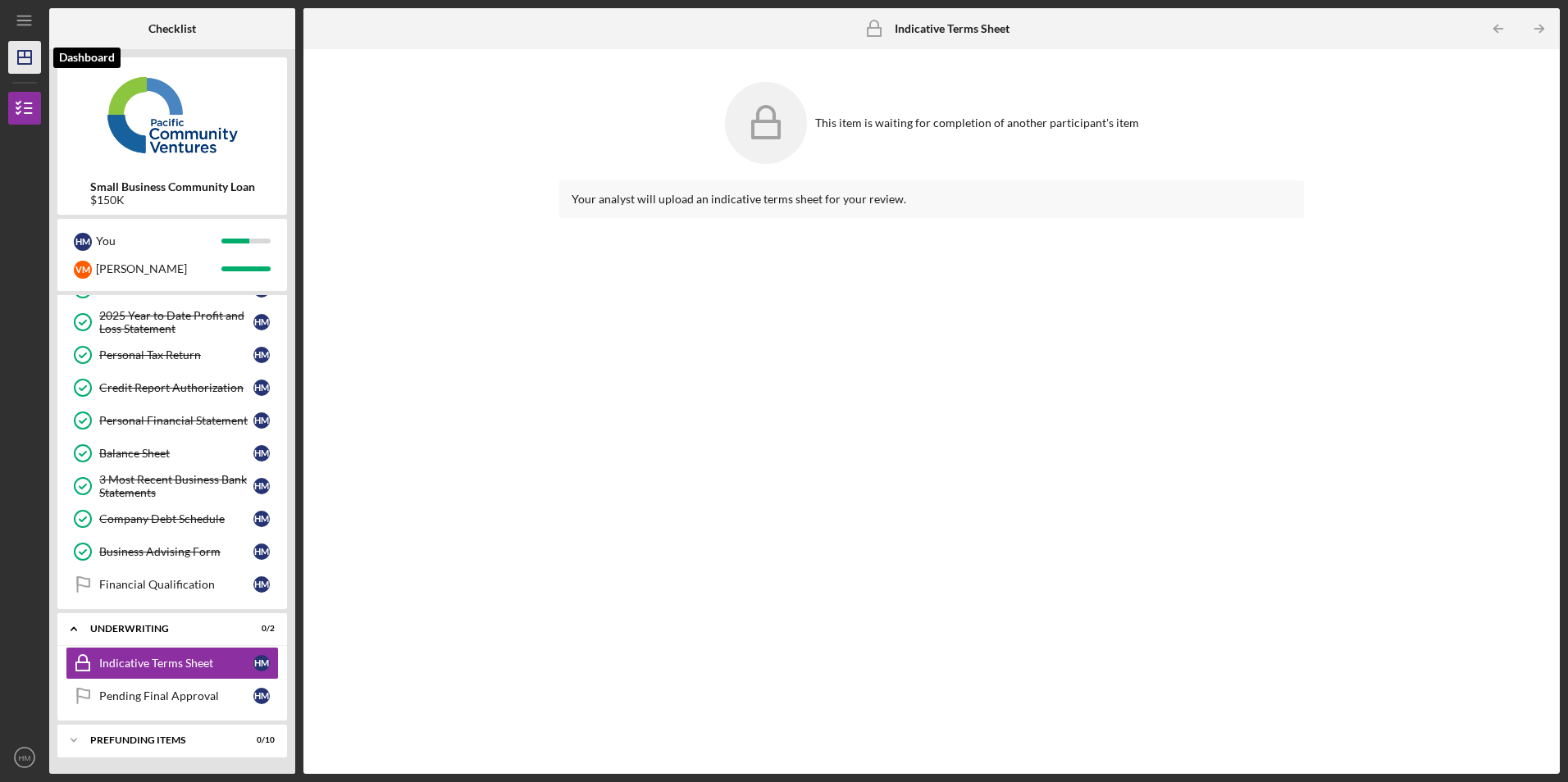
click at [24, 62] on icon "Icon/Dashboard" at bounding box center [24, 57] width 41 height 41
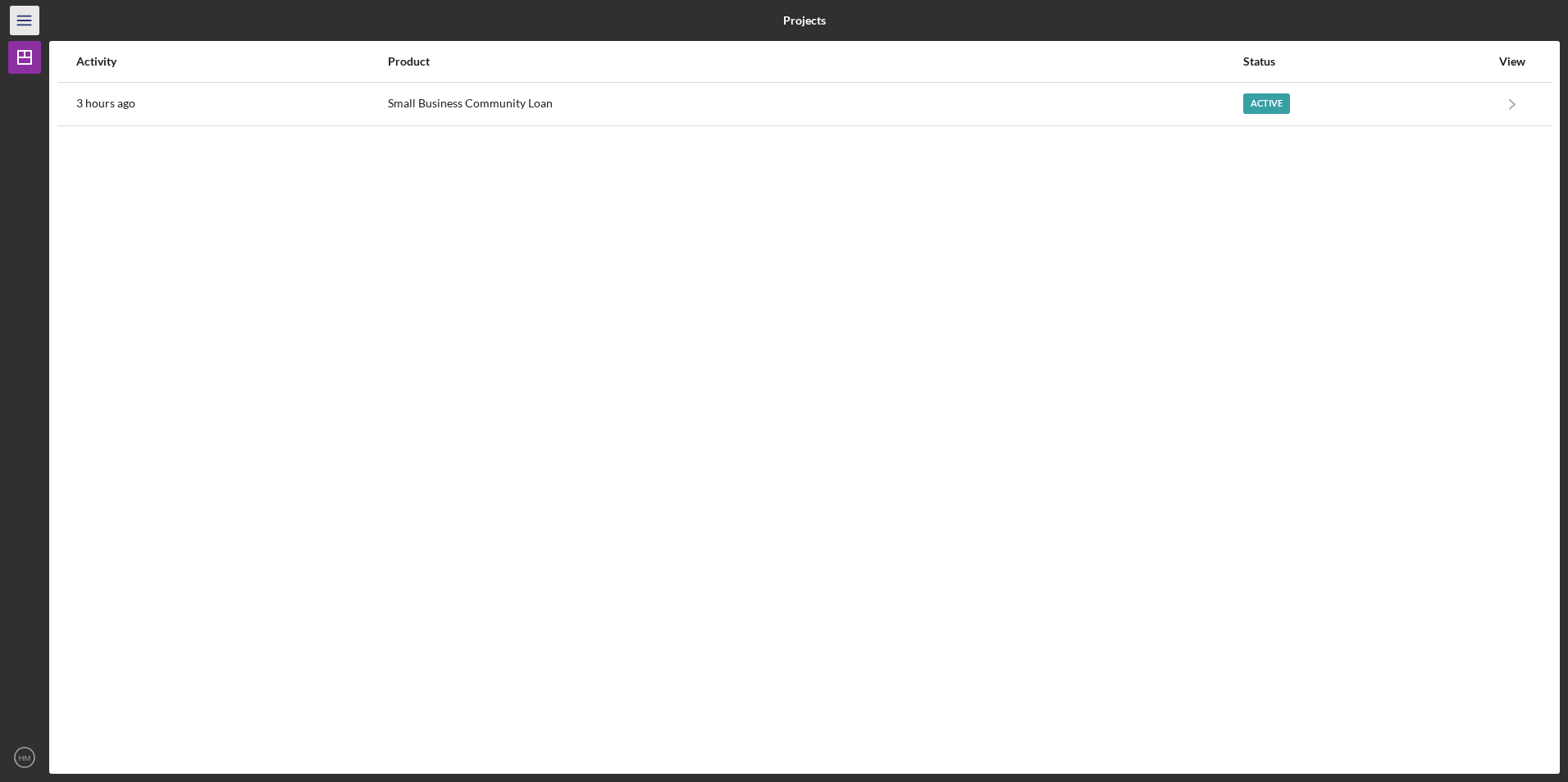
click at [25, 22] on icon "Icon/Menu" at bounding box center [25, 21] width 37 height 37
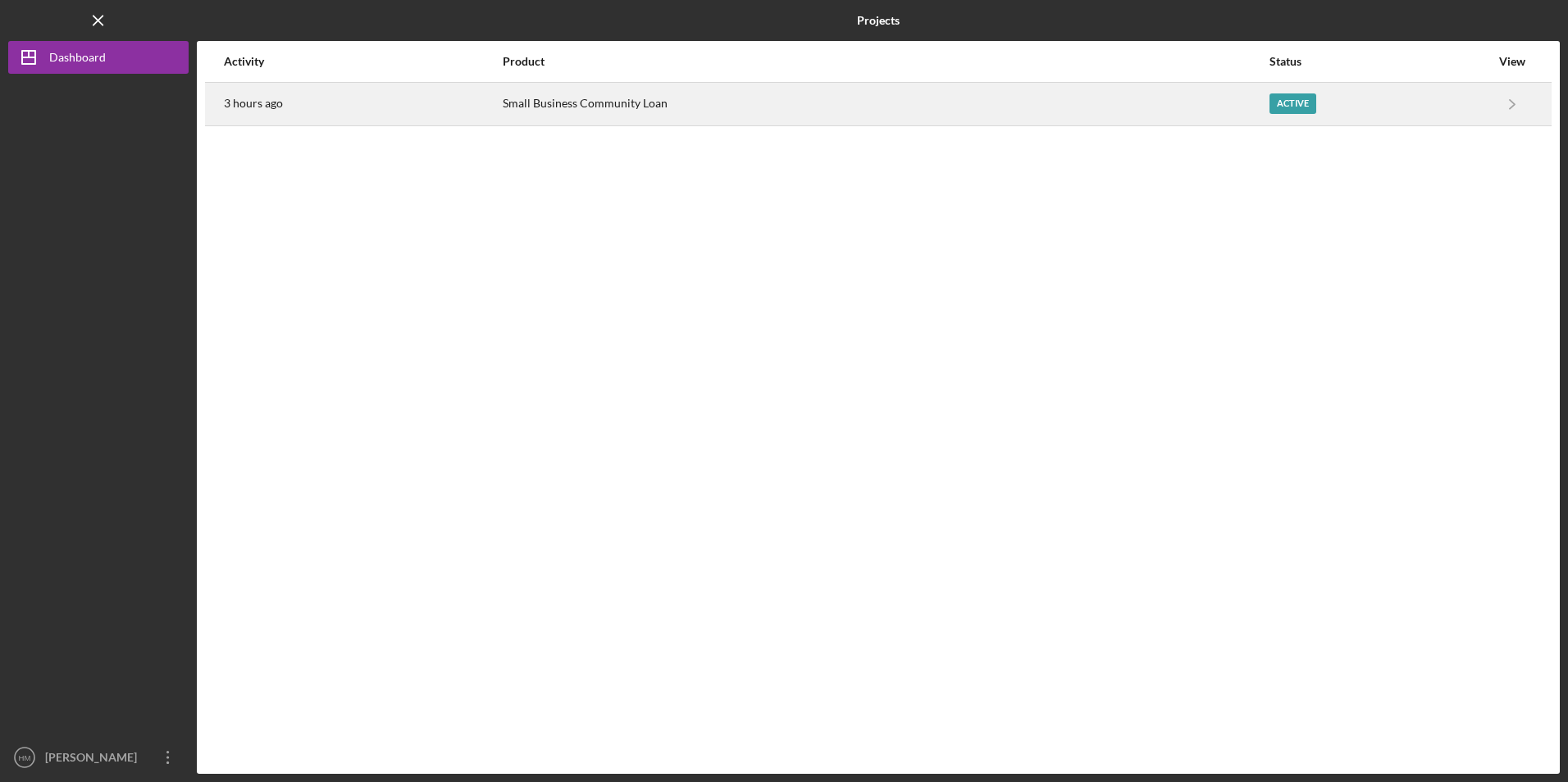
click at [335, 109] on div "3 hours ago" at bounding box center [362, 104] width 277 height 41
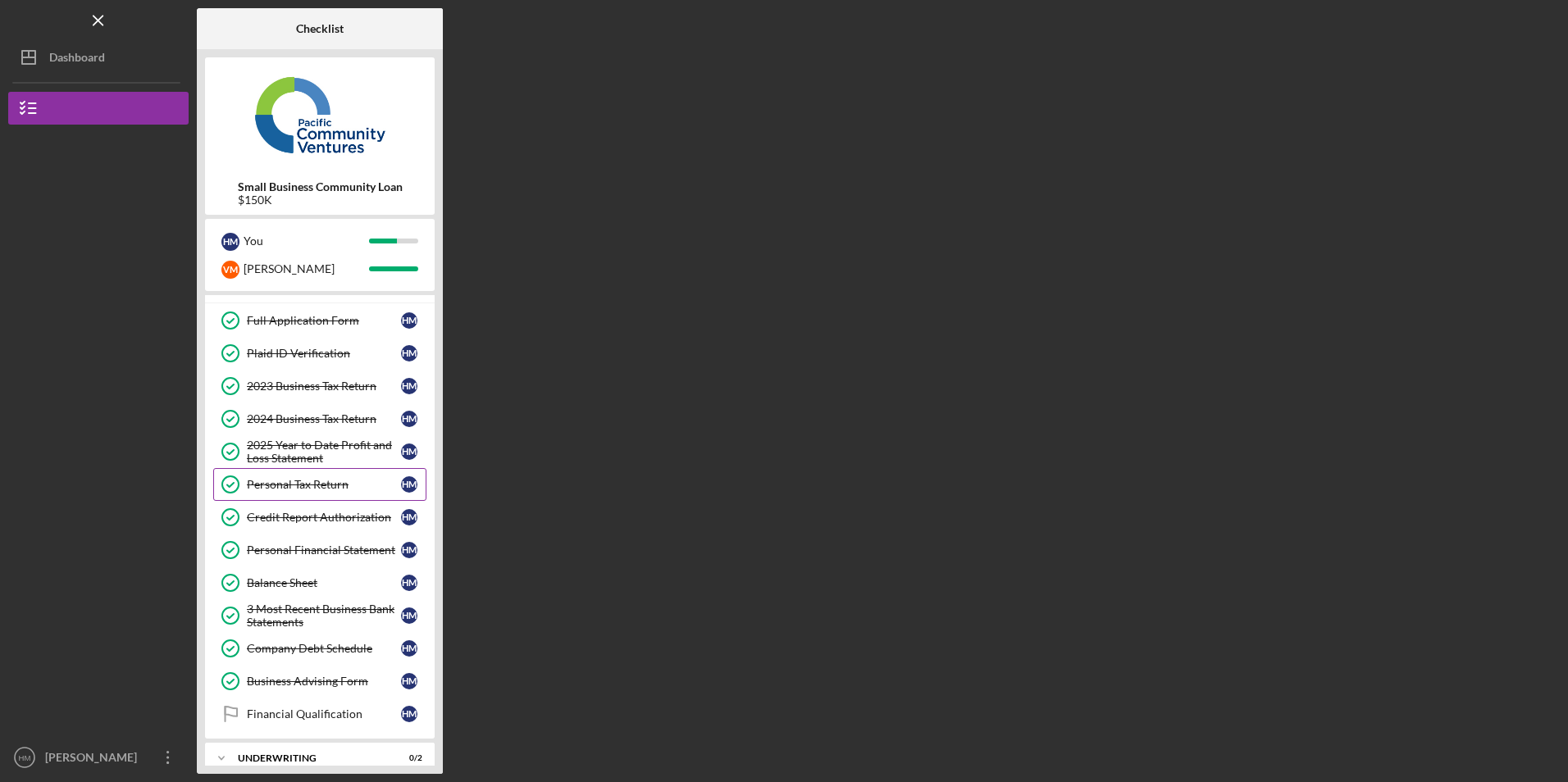
scroll to position [117, 0]
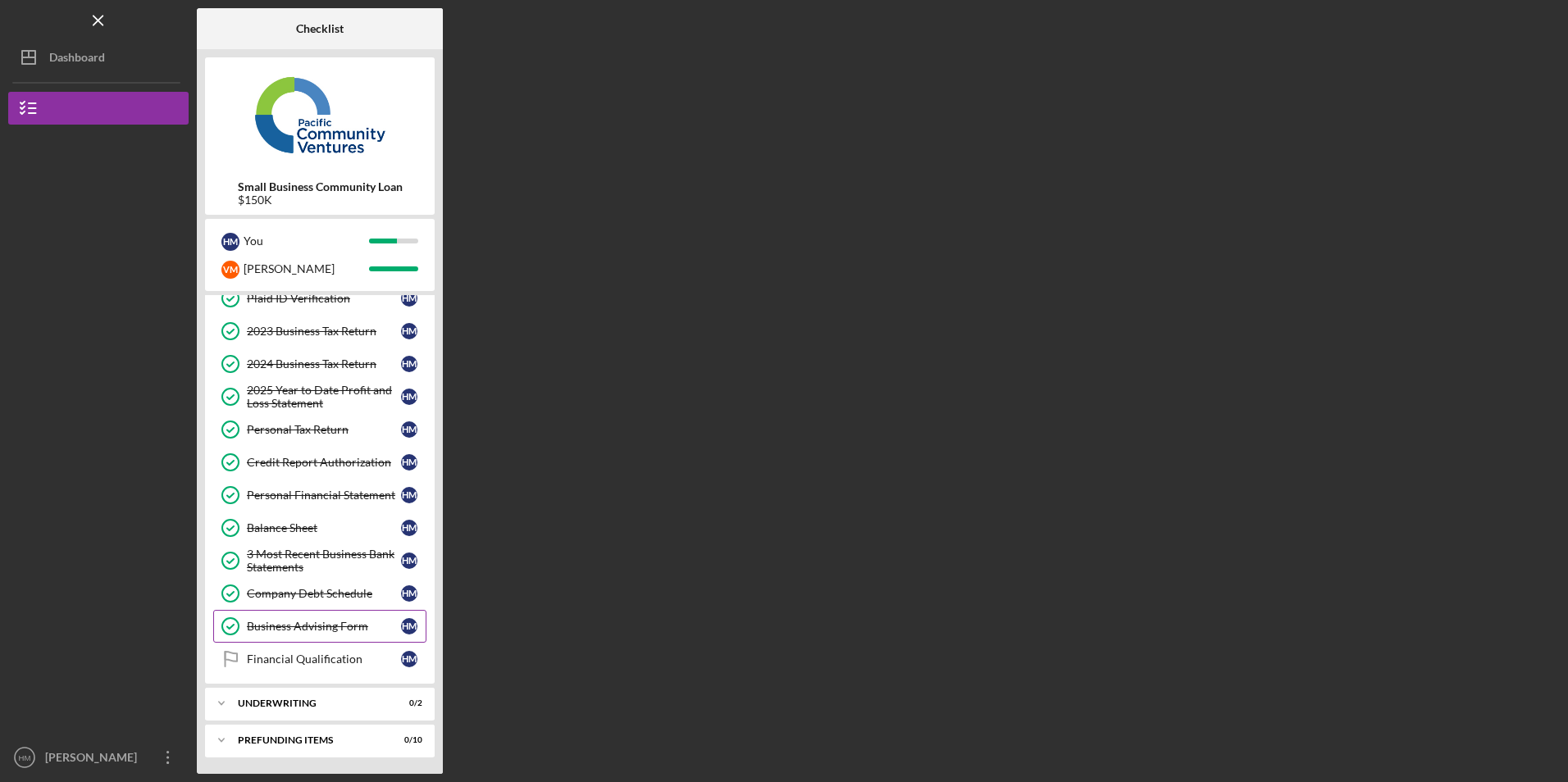
click at [313, 629] on div "Business Advising Form" at bounding box center [324, 627] width 154 height 14
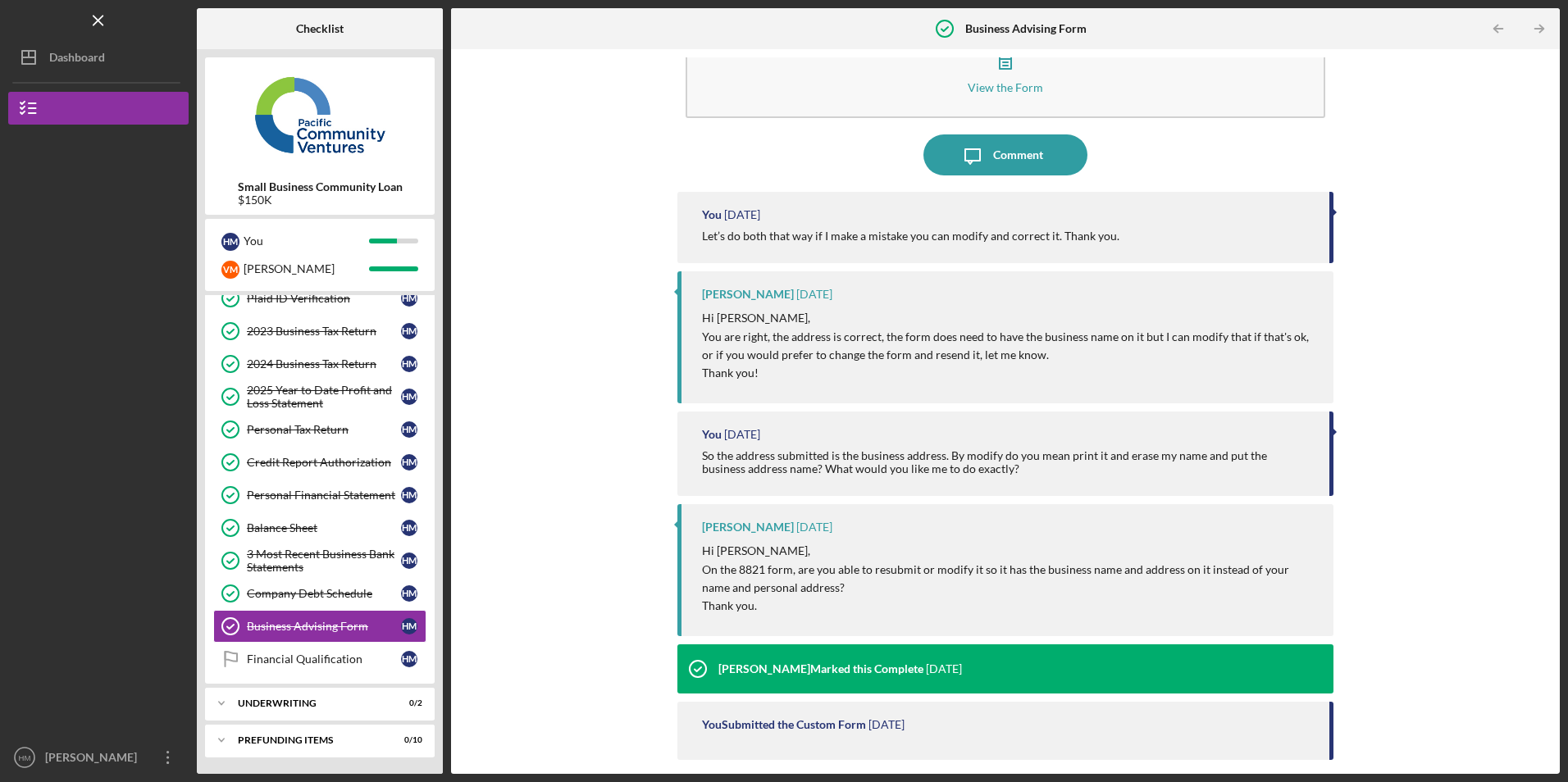
scroll to position [143, 0]
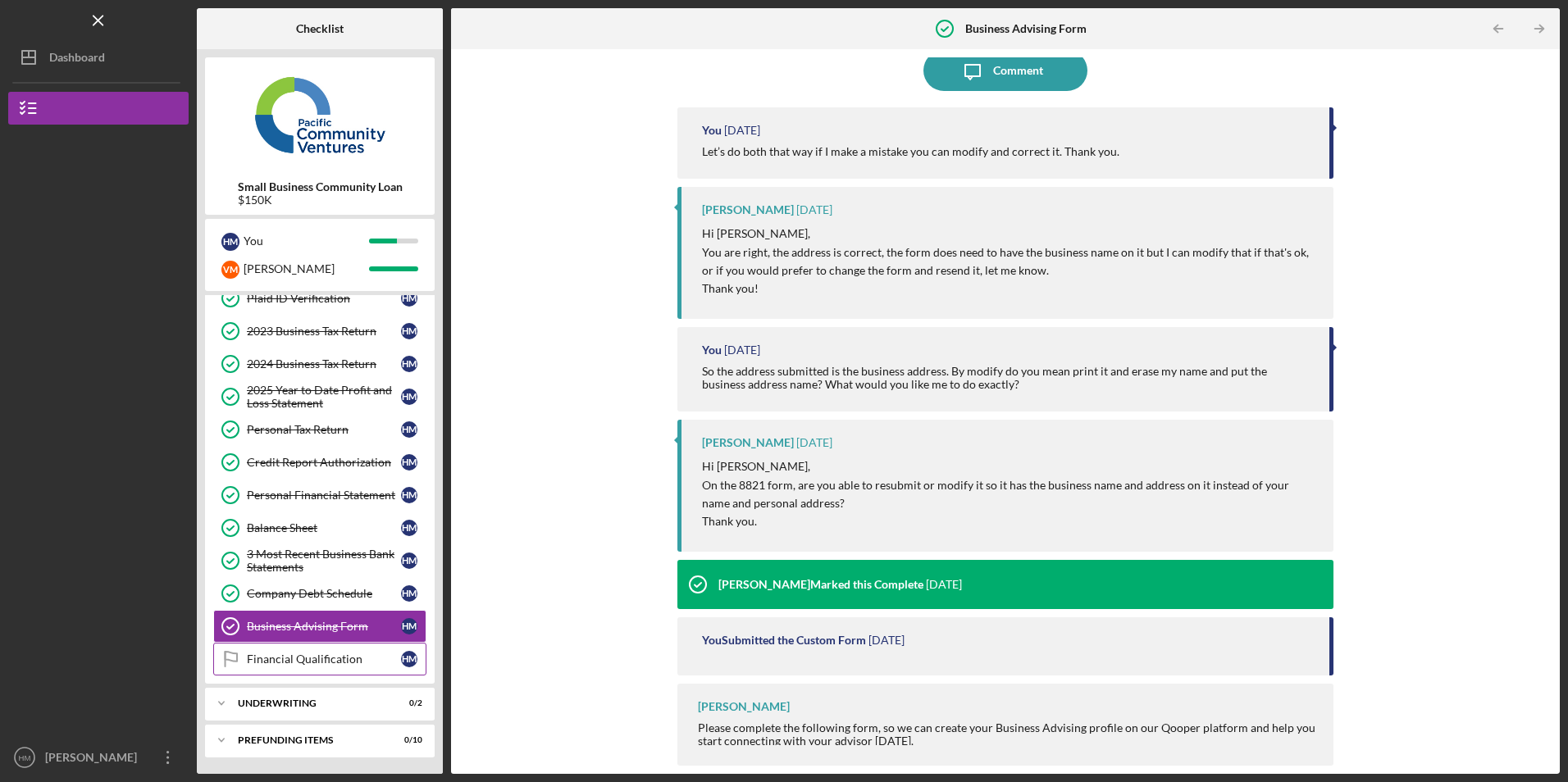
click at [302, 664] on div "Financial Qualification" at bounding box center [324, 659] width 154 height 14
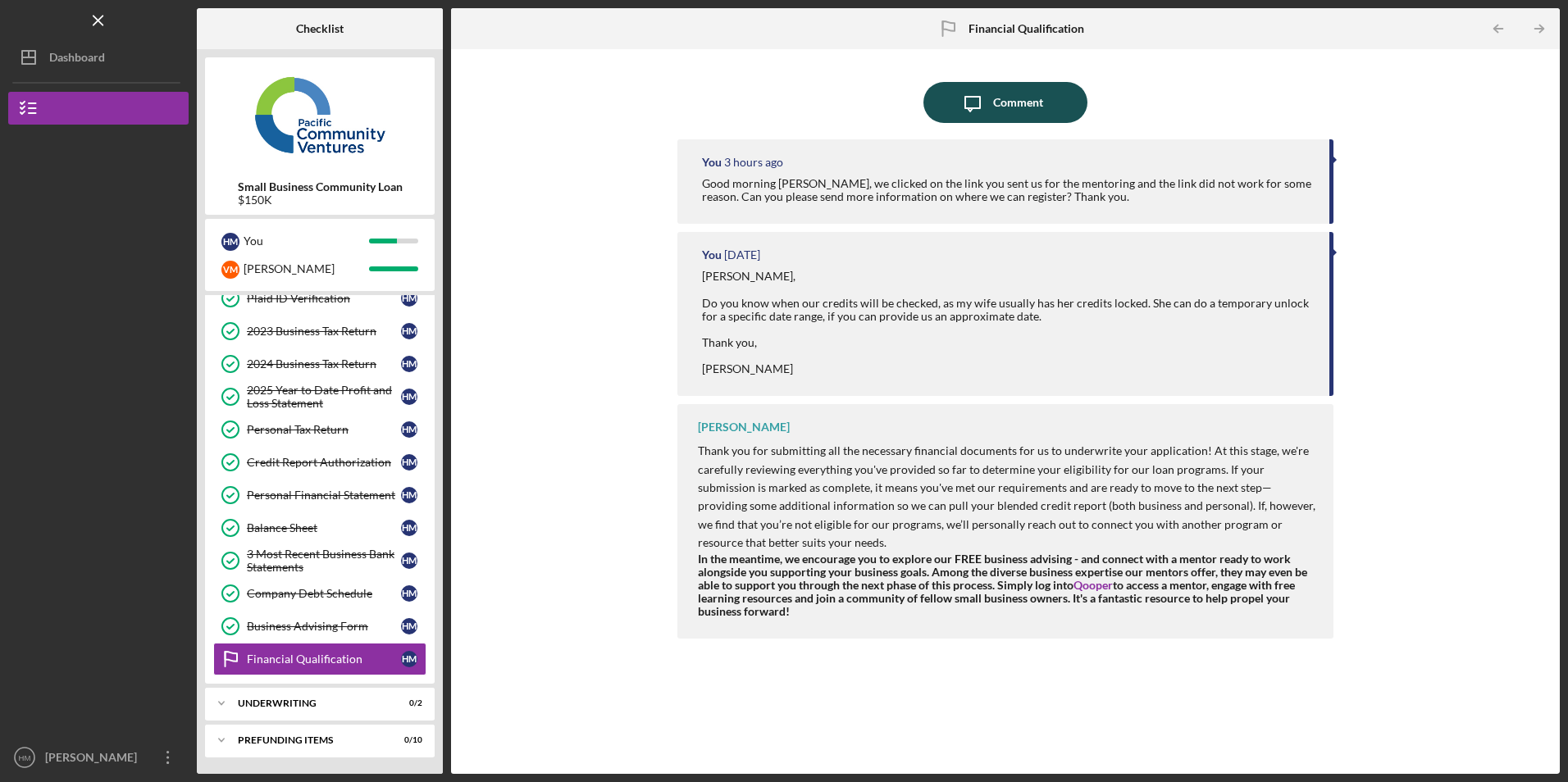
click at [999, 110] on div "Comment" at bounding box center [1017, 102] width 50 height 41
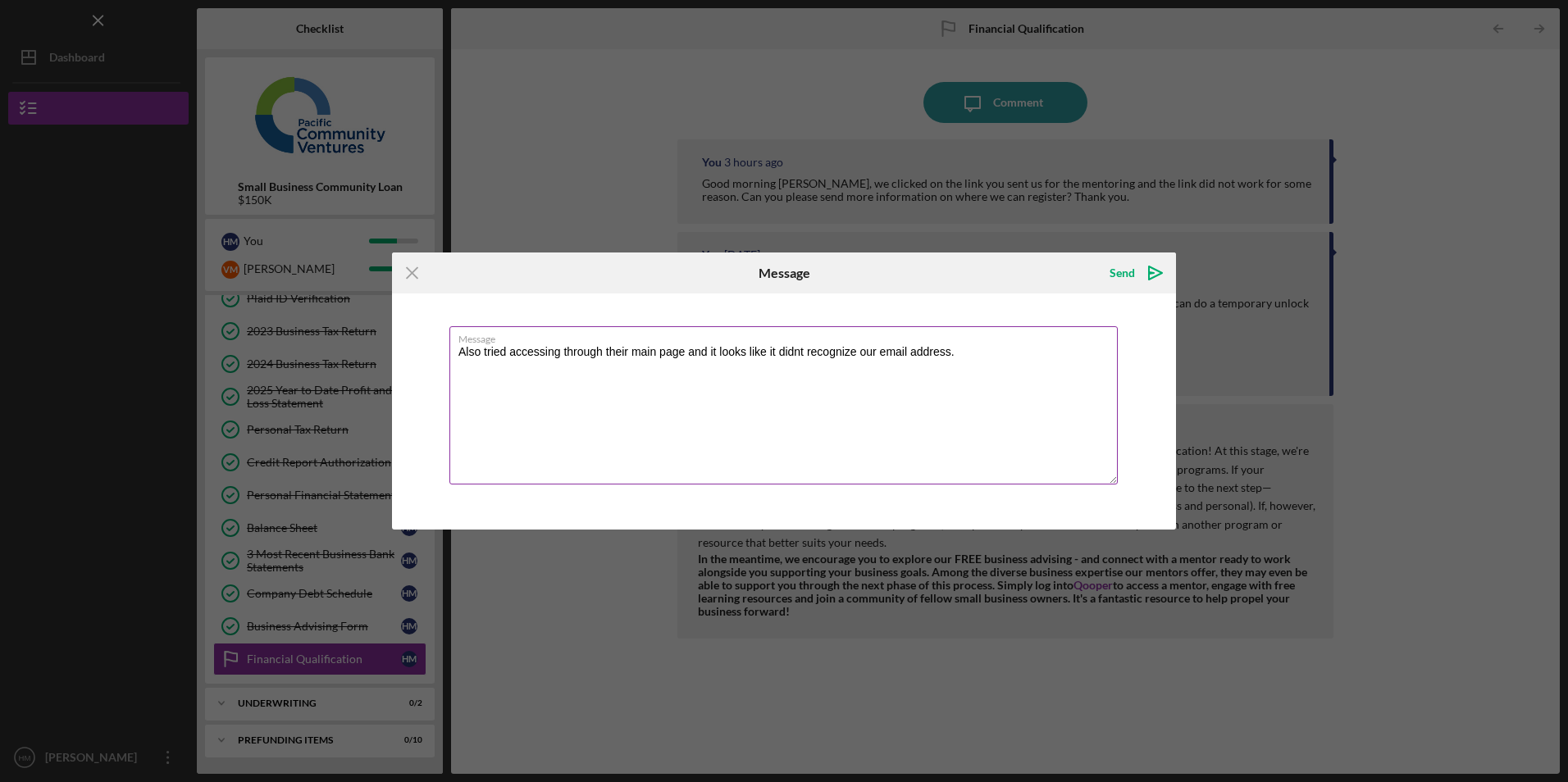
drag, startPoint x: 789, startPoint y: 355, endPoint x: 966, endPoint y: 375, distance: 178.1
click at [966, 375] on textarea "Also tried accessing through their main page and it looks like it didnt recogni…" at bounding box center [783, 405] width 668 height 158
drag, startPoint x: 964, startPoint y: 431, endPoint x: 956, endPoint y: 431, distance: 8.0
click at [964, 431] on textarea "Also tried accessing through their main page and it looks like it didnt recogni…" at bounding box center [783, 405] width 668 height 158
click at [805, 352] on textarea "Also tried accessing through their main page and it looks like it didnt recogni…" at bounding box center [783, 405] width 668 height 158
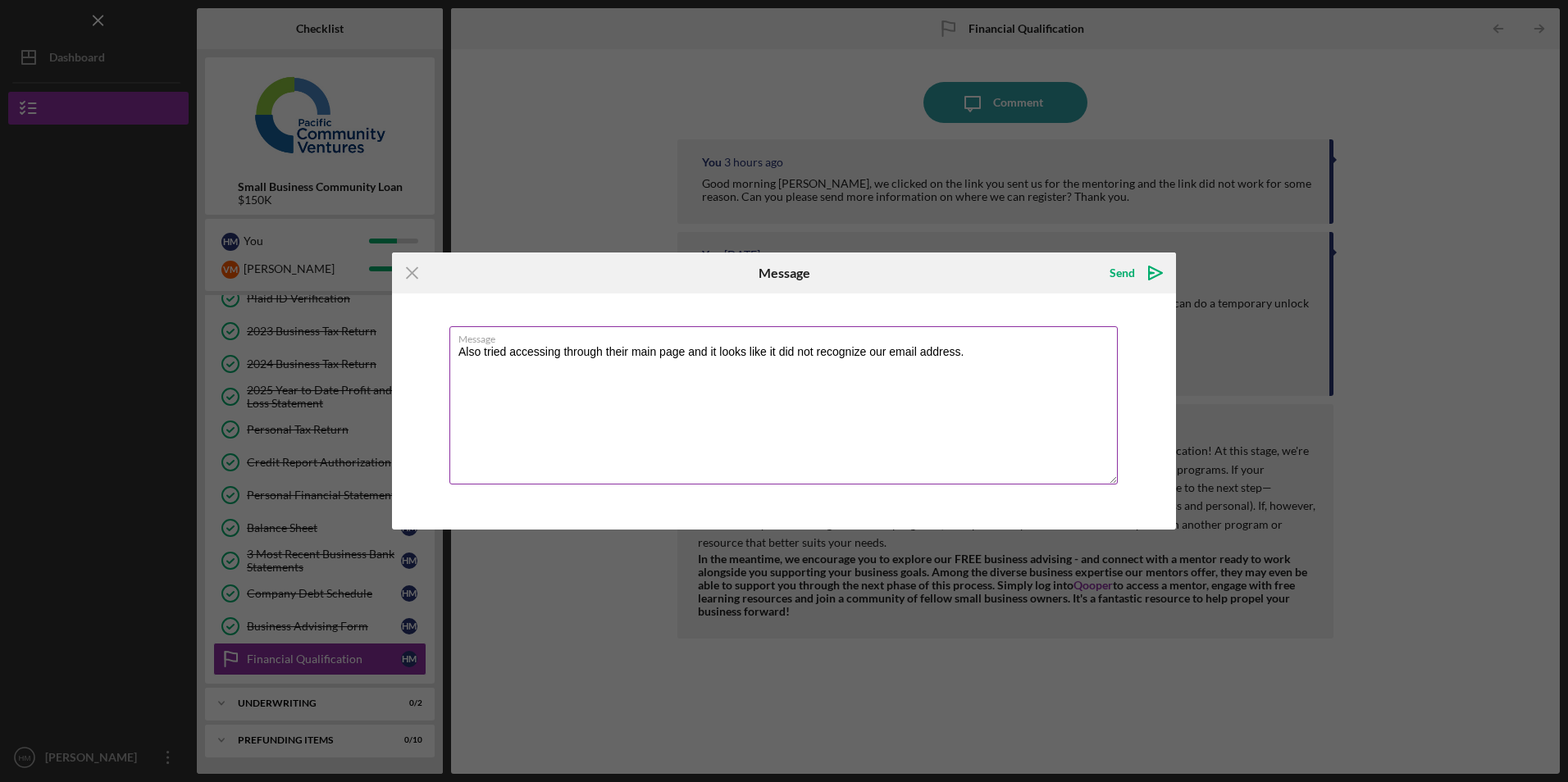
click at [977, 356] on textarea "Also tried accessing through their main page and it looks like it did not recog…" at bounding box center [783, 405] width 668 height 158
click at [631, 354] on textarea "Also tried accessing through their main page and it looks like it did not recog…" at bounding box center [783, 405] width 668 height 158
type textarea "Also tried accessing through their Qooper main page and it looks like it did no…"
click at [1147, 270] on icon "Icon/icon-invite-send" at bounding box center [1155, 273] width 41 height 41
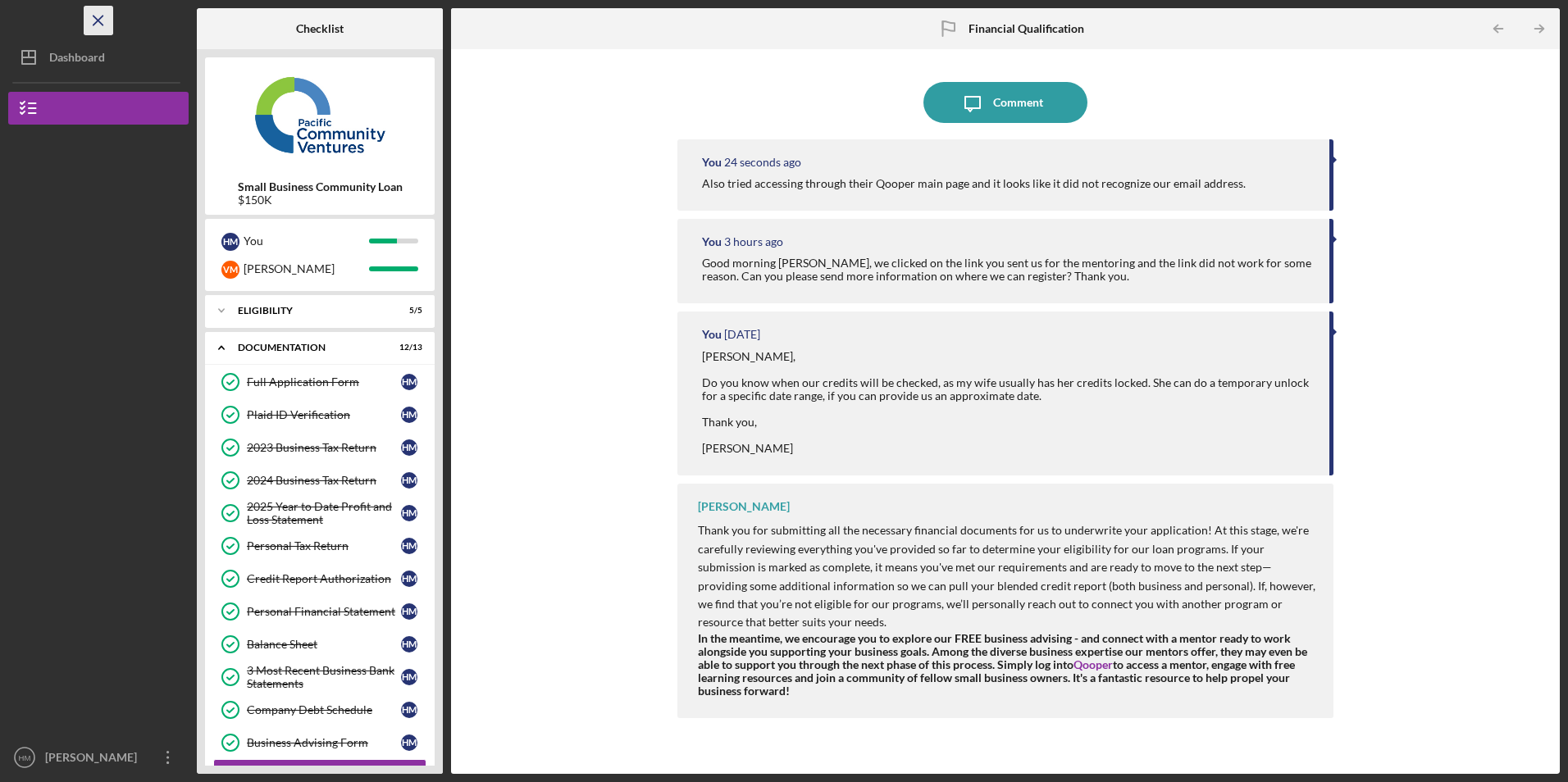
click at [102, 23] on icon "Icon/Menu Close" at bounding box center [99, 21] width 37 height 37
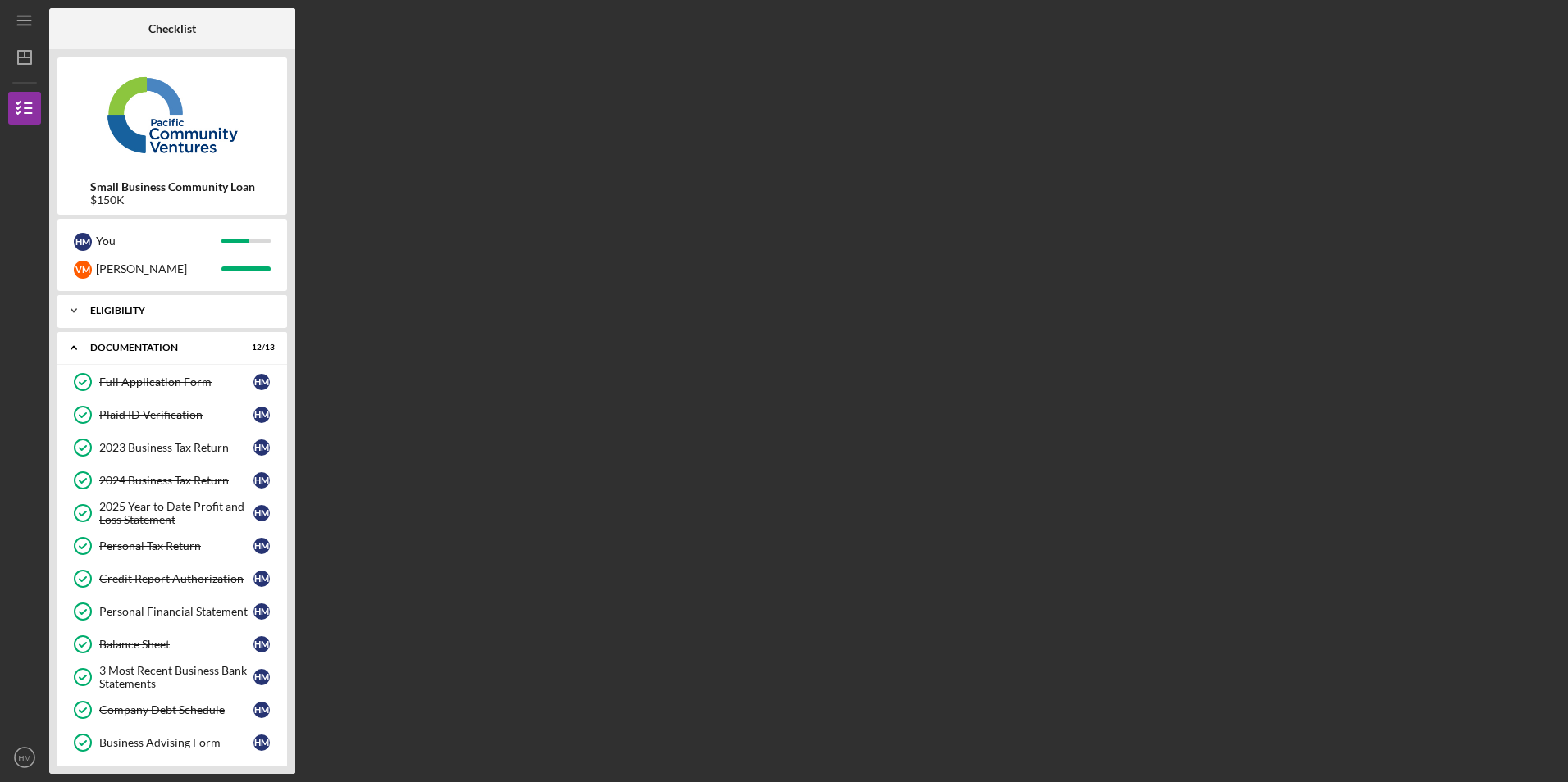
click at [139, 312] on div "Eligibility" at bounding box center [178, 311] width 177 height 10
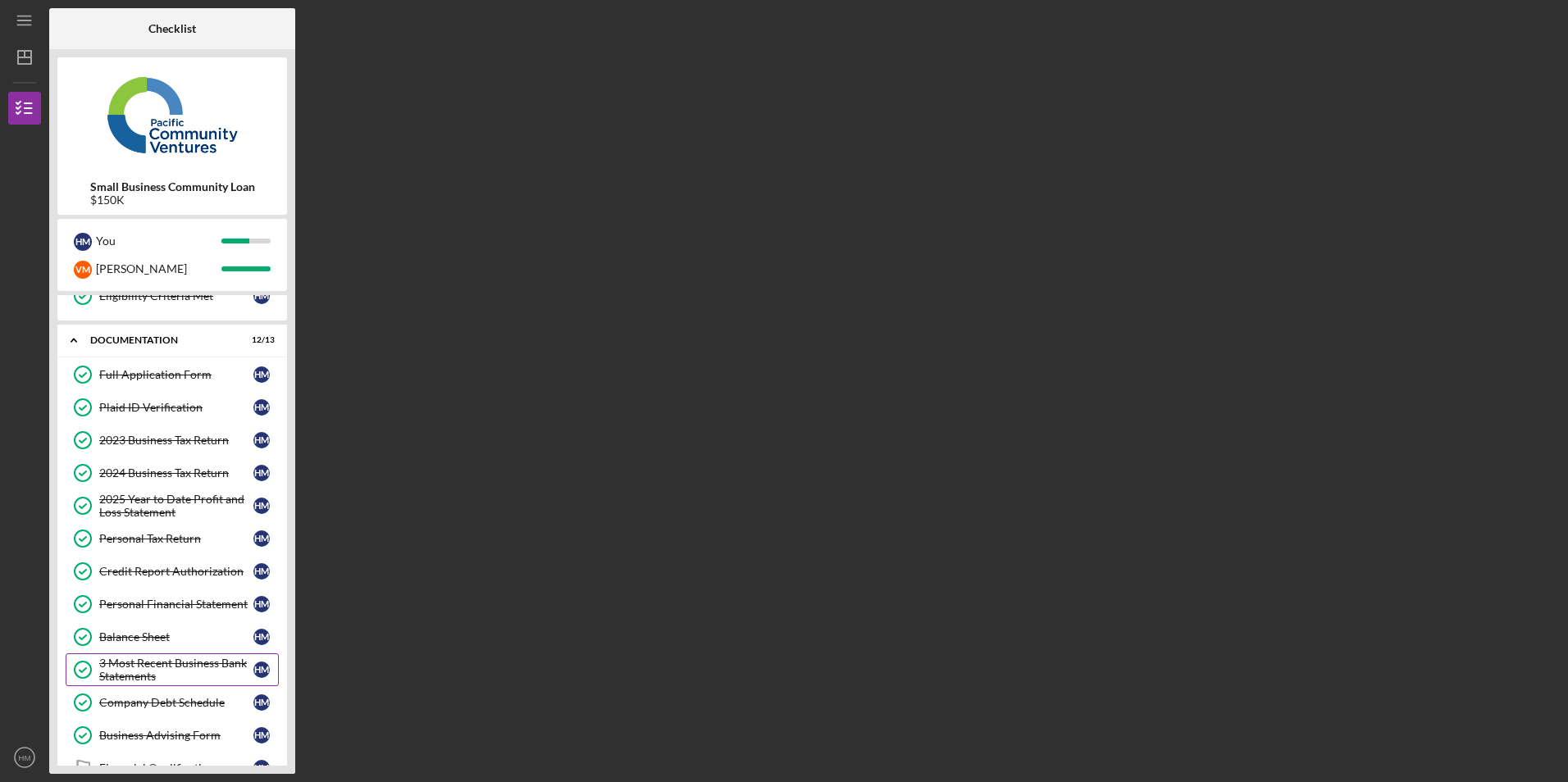
scroll to position [290, 0]
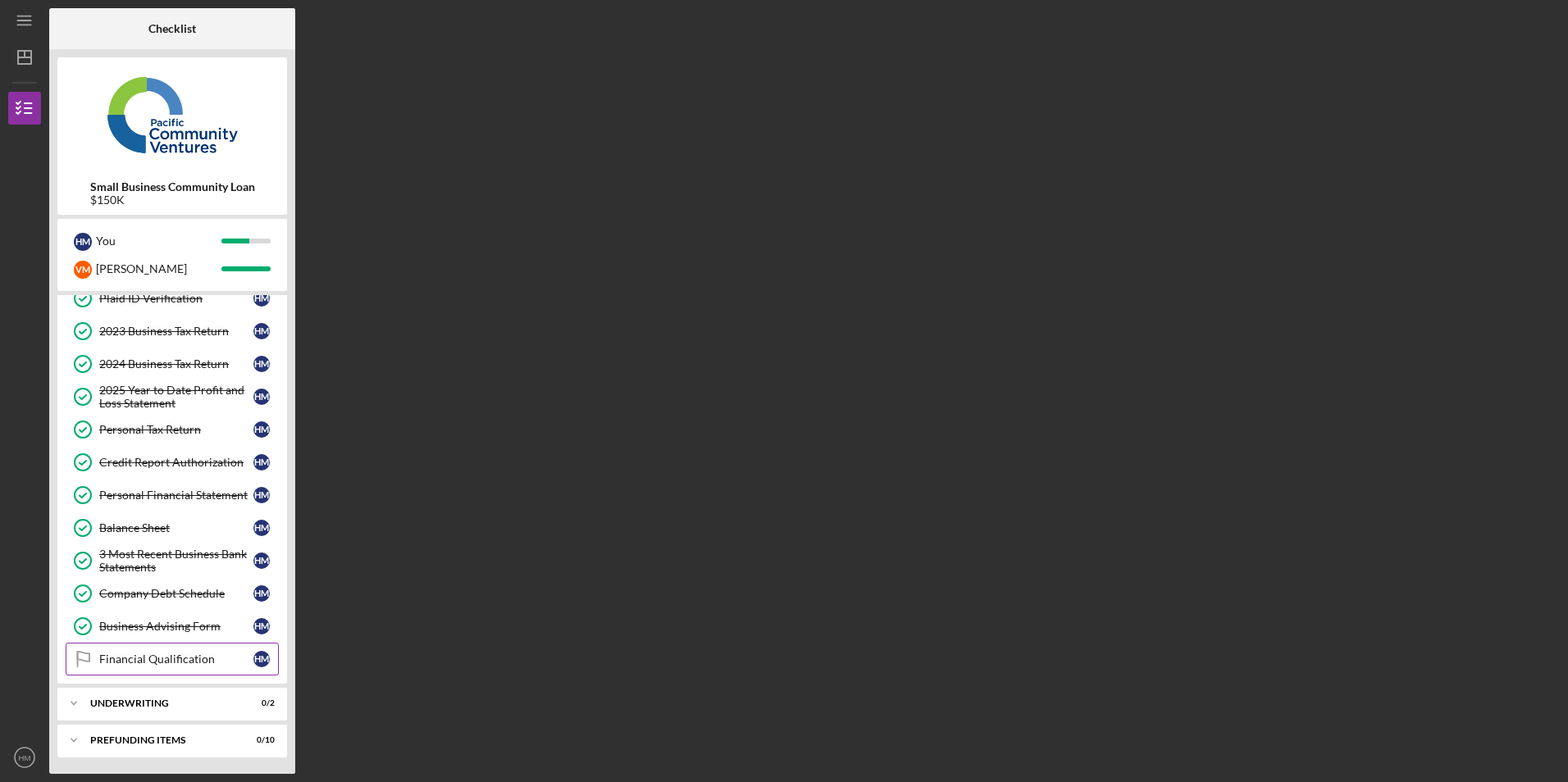
click at [161, 665] on div "Financial Qualification" at bounding box center [176, 659] width 154 height 14
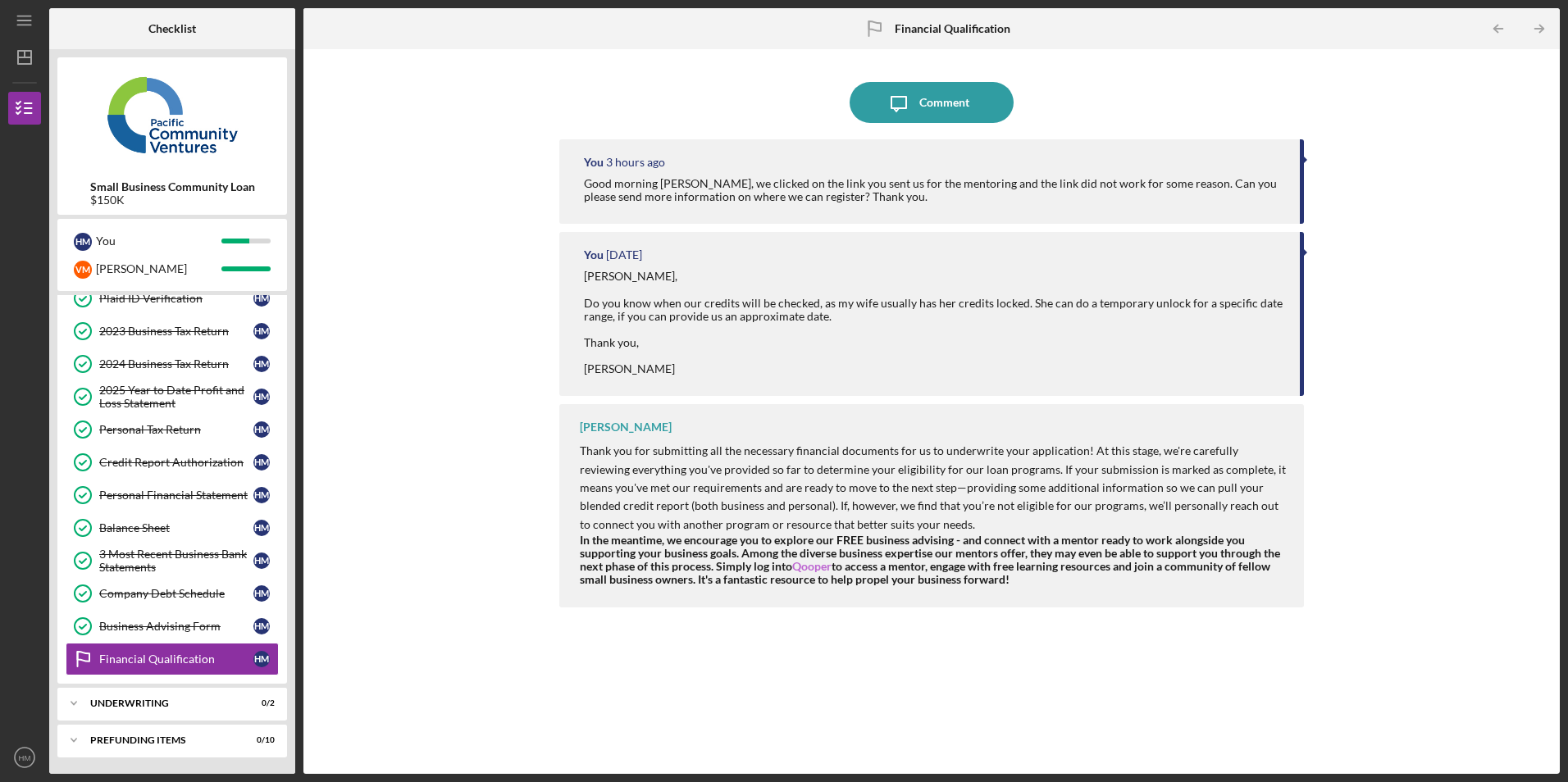
click at [809, 568] on link "Qooper" at bounding box center [811, 566] width 40 height 14
